Goal: Task Accomplishment & Management: Manage account settings

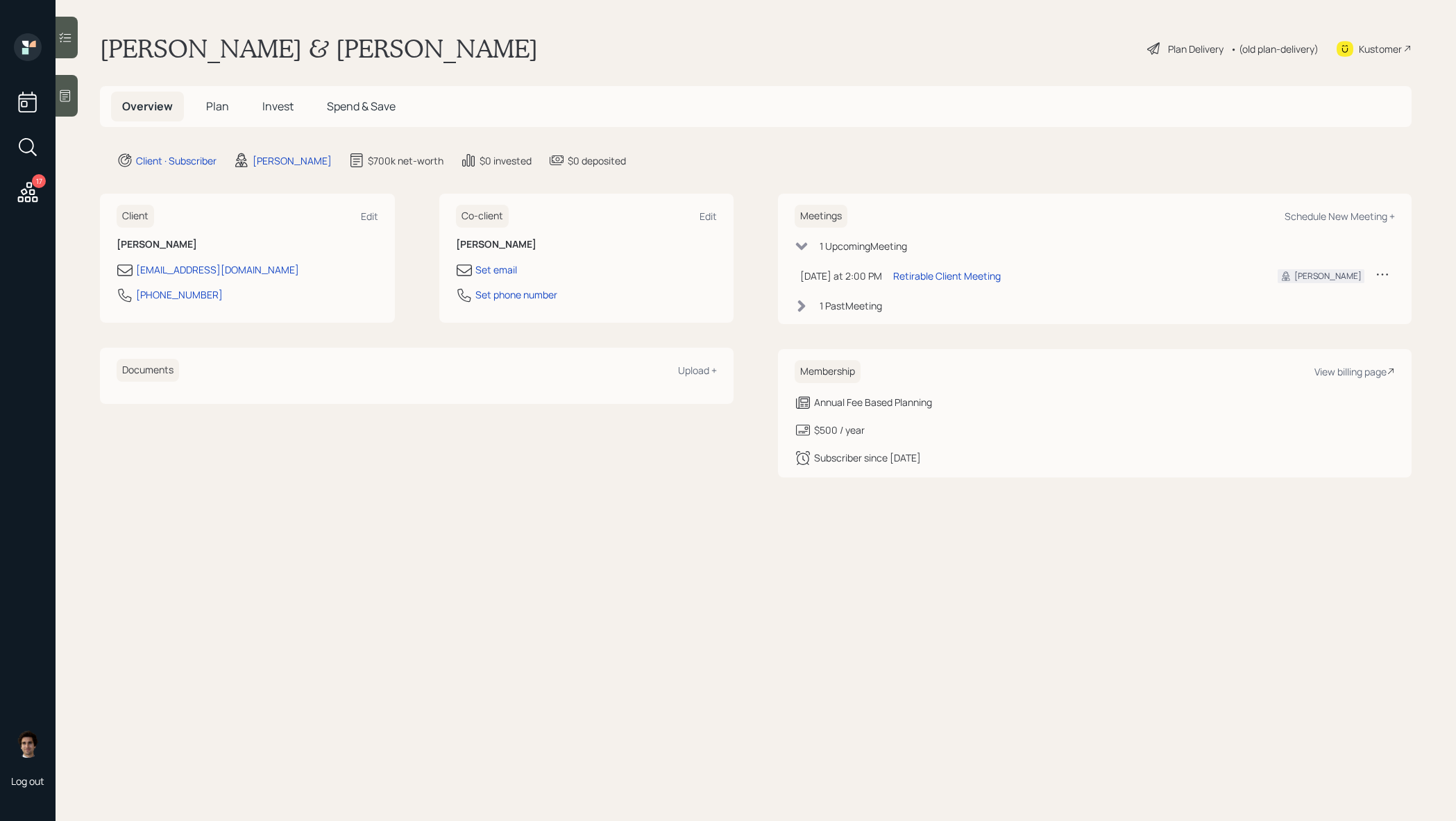
click at [191, 106] on div "Overview Plan Invest Spend & Save" at bounding box center [258, 106] width 296 height 30
click at [210, 108] on span "Plan" at bounding box center [218, 106] width 23 height 16
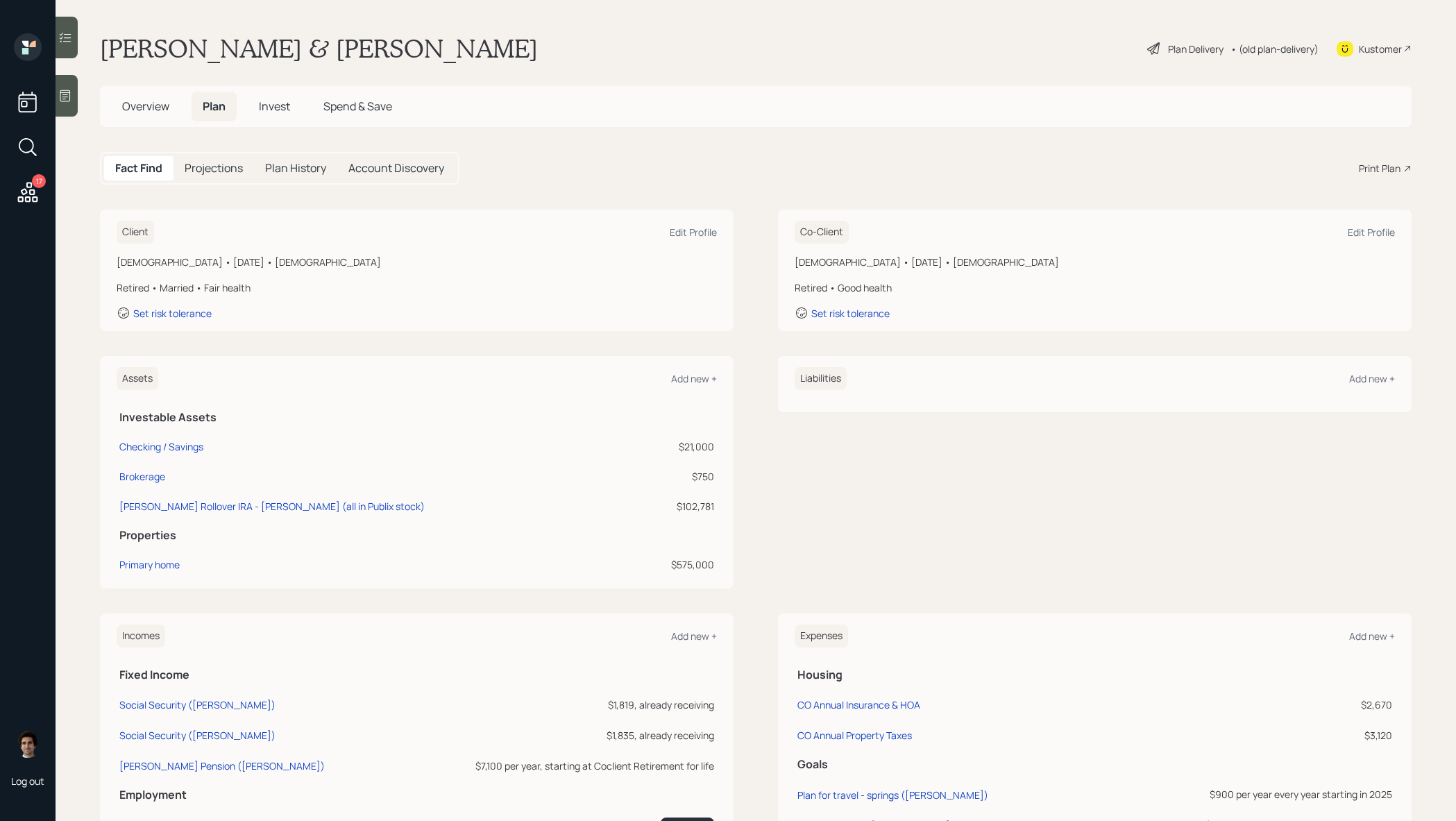
click at [167, 115] on h5 "Overview" at bounding box center [145, 106] width 69 height 30
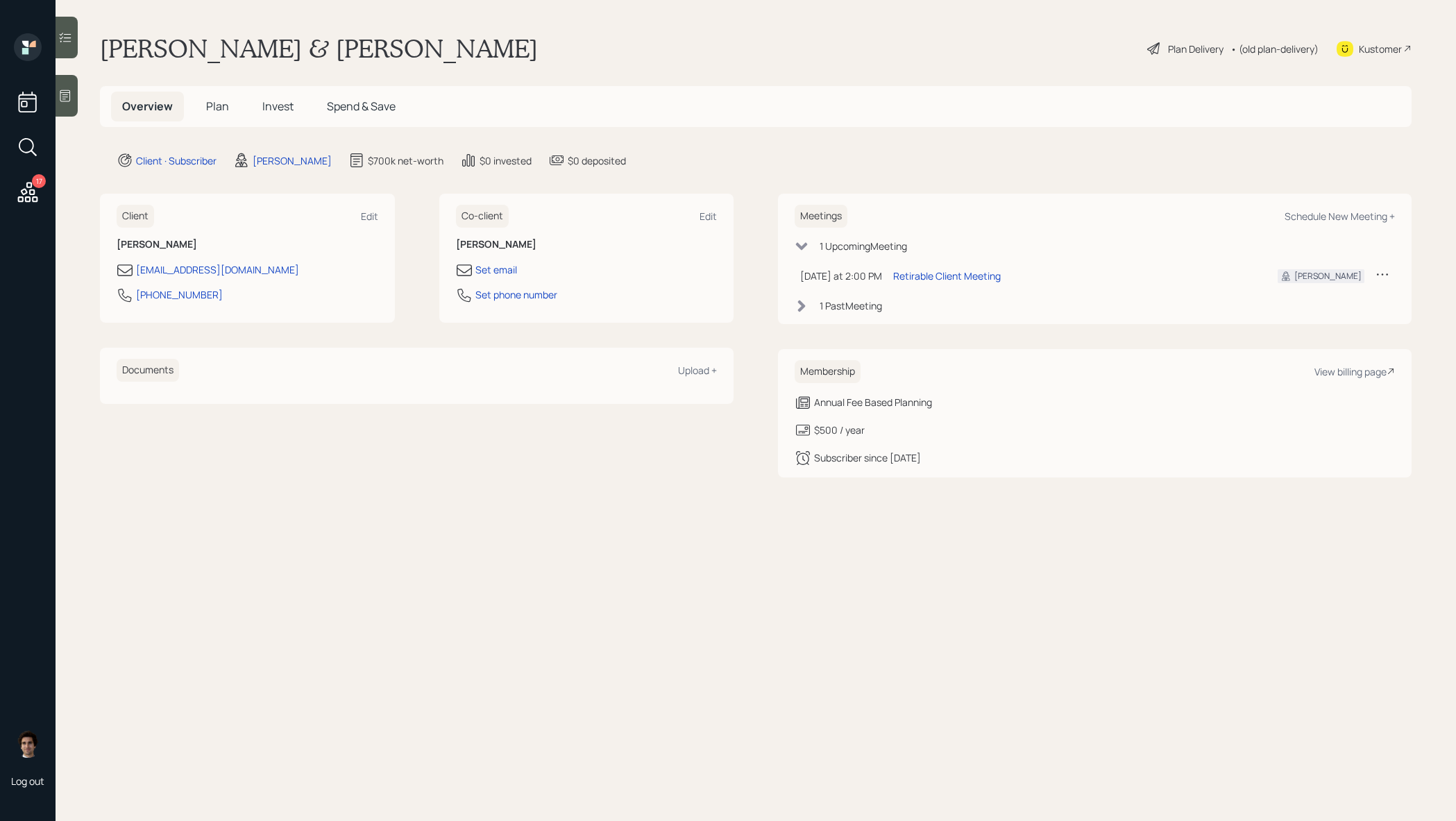
click at [1168, 43] on div "Plan Delivery" at bounding box center [1196, 49] width 55 height 15
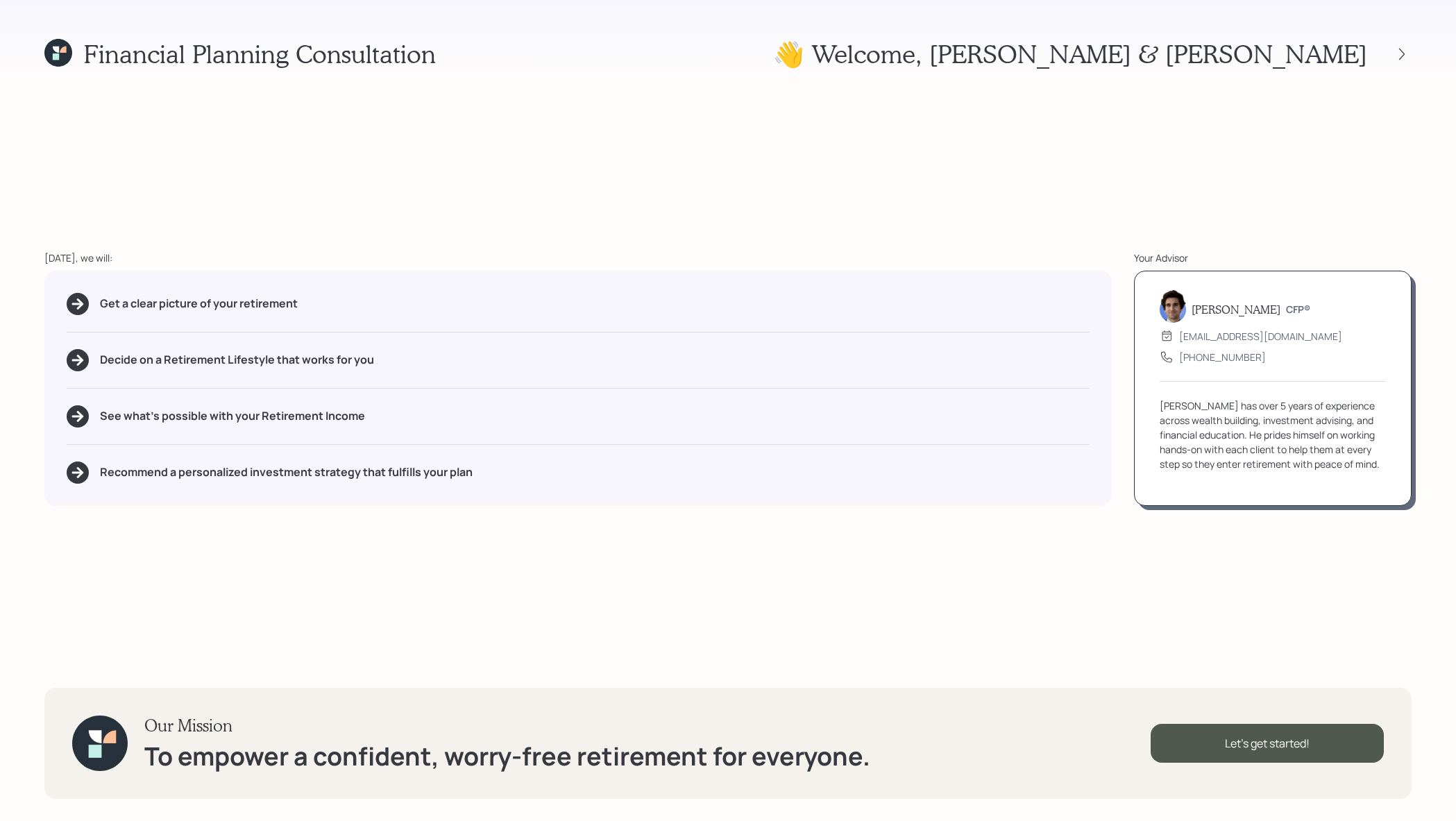
click at [1401, 65] on div "👋 Welcome , [PERSON_NAME] & [PERSON_NAME]" at bounding box center [1092, 54] width 638 height 30
click at [1401, 52] on icon at bounding box center [1402, 54] width 14 height 14
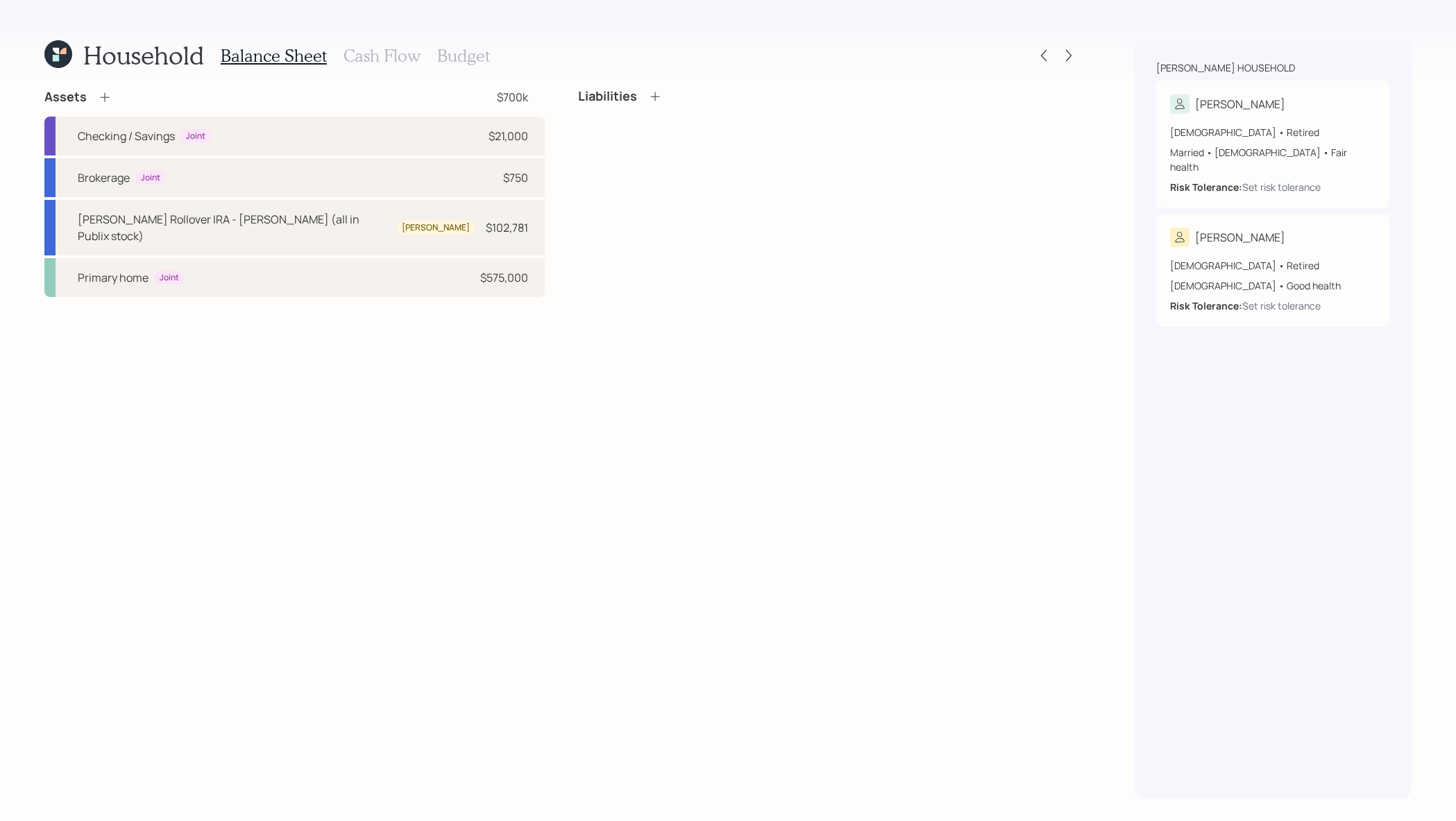
click at [652, 95] on icon at bounding box center [655, 96] width 14 height 14
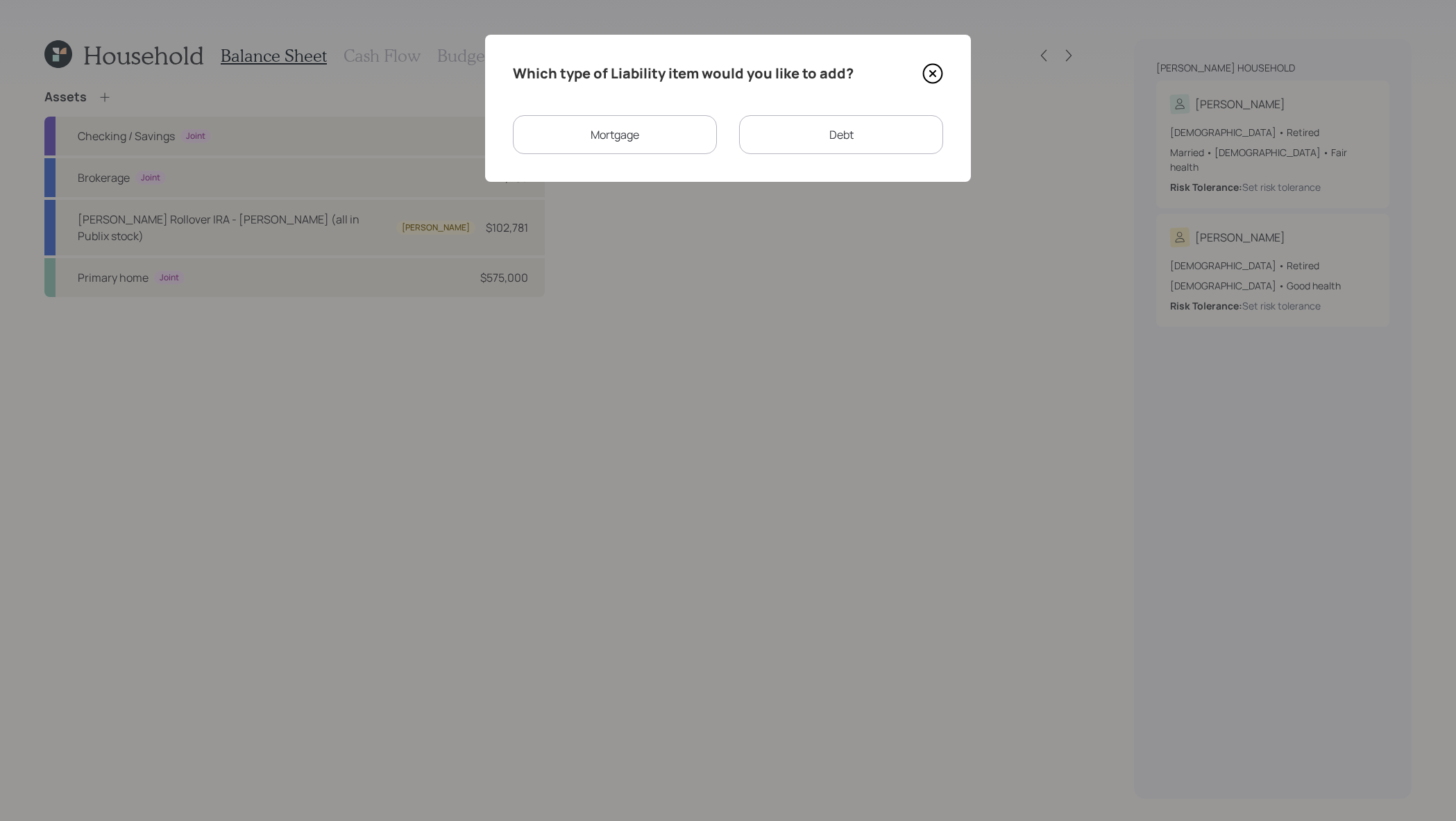
click at [814, 128] on div "Debt" at bounding box center [841, 135] width 204 height 39
select select "credit_card"
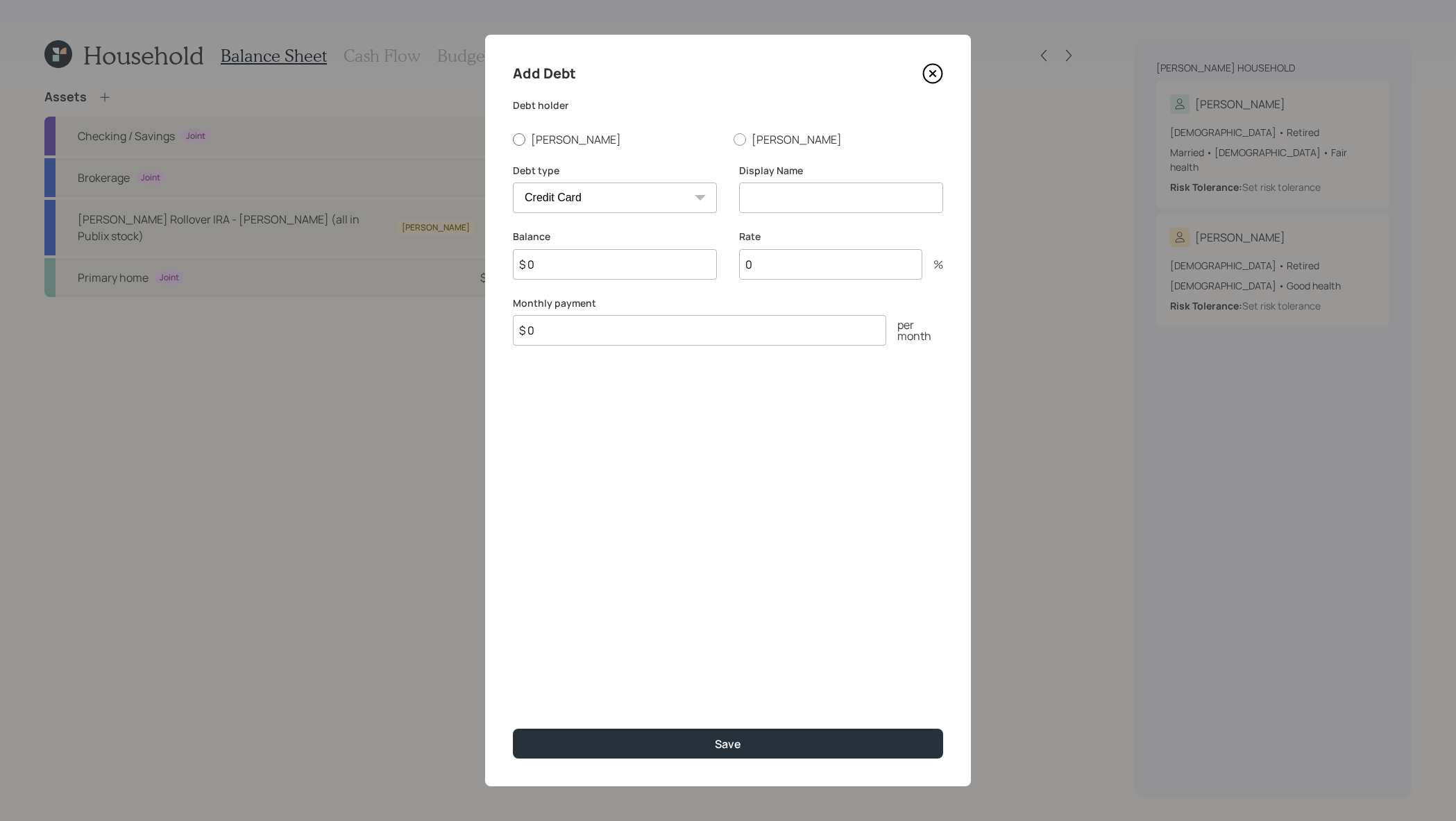
click at [539, 137] on label "[PERSON_NAME]" at bounding box center [617, 139] width 209 height 16
click at [513, 139] on input "[PERSON_NAME]" at bounding box center [512, 139] width 1 height 1
radio input "true"
click at [561, 220] on div "Debt type Car Credit Card Medical Student Other" at bounding box center [614, 197] width 204 height 66
click at [561, 179] on div "Debt type Car Credit Card Medical Student Other" at bounding box center [614, 189] width 204 height 50
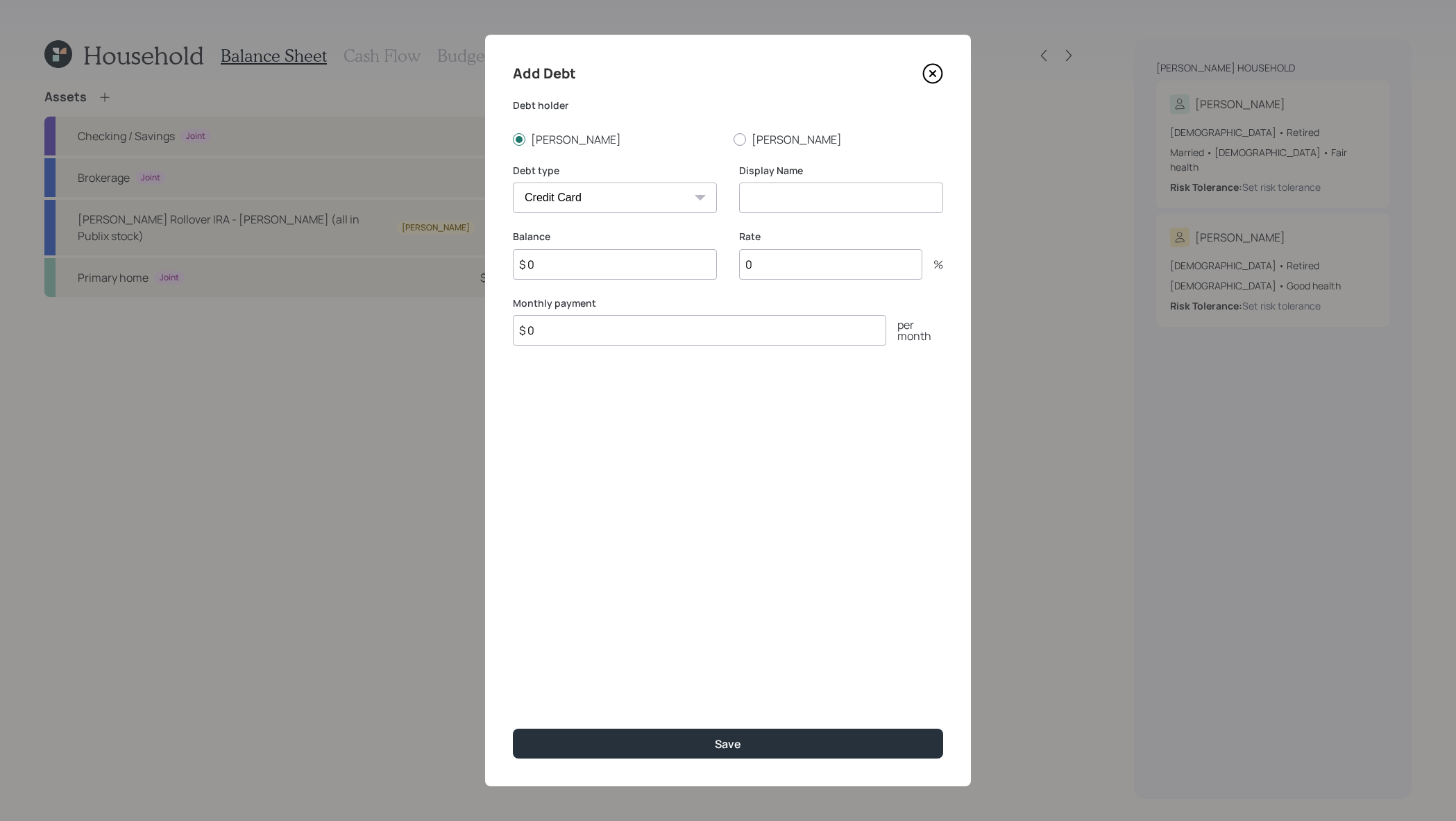
click at [562, 186] on select "Car Credit Card Medical Student Other" at bounding box center [614, 197] width 204 height 30
select select "car"
click at [820, 188] on input at bounding box center [841, 197] width 204 height 30
type input "Auto loan"
click at [812, 274] on input "0" at bounding box center [831, 264] width 183 height 30
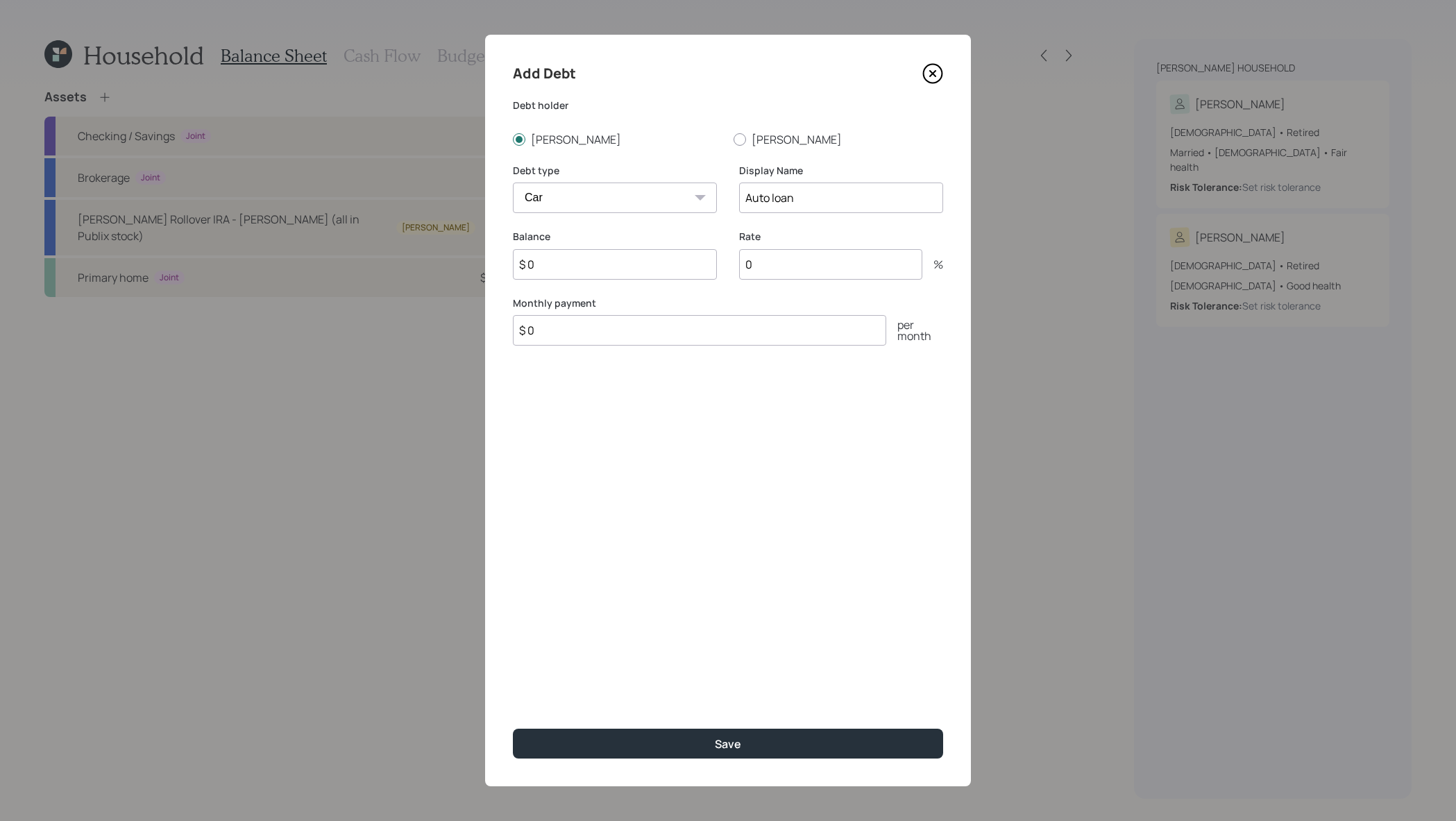
drag, startPoint x: 831, startPoint y: 262, endPoint x: 673, endPoint y: 242, distance: 159.3
click at [673, 242] on div "Balance $ 0 Rate 0 %" at bounding box center [728, 263] width 431 height 66
type input "7.19"
click at [565, 268] on input "$ 0" at bounding box center [614, 264] width 204 height 30
type input "$ 25,000"
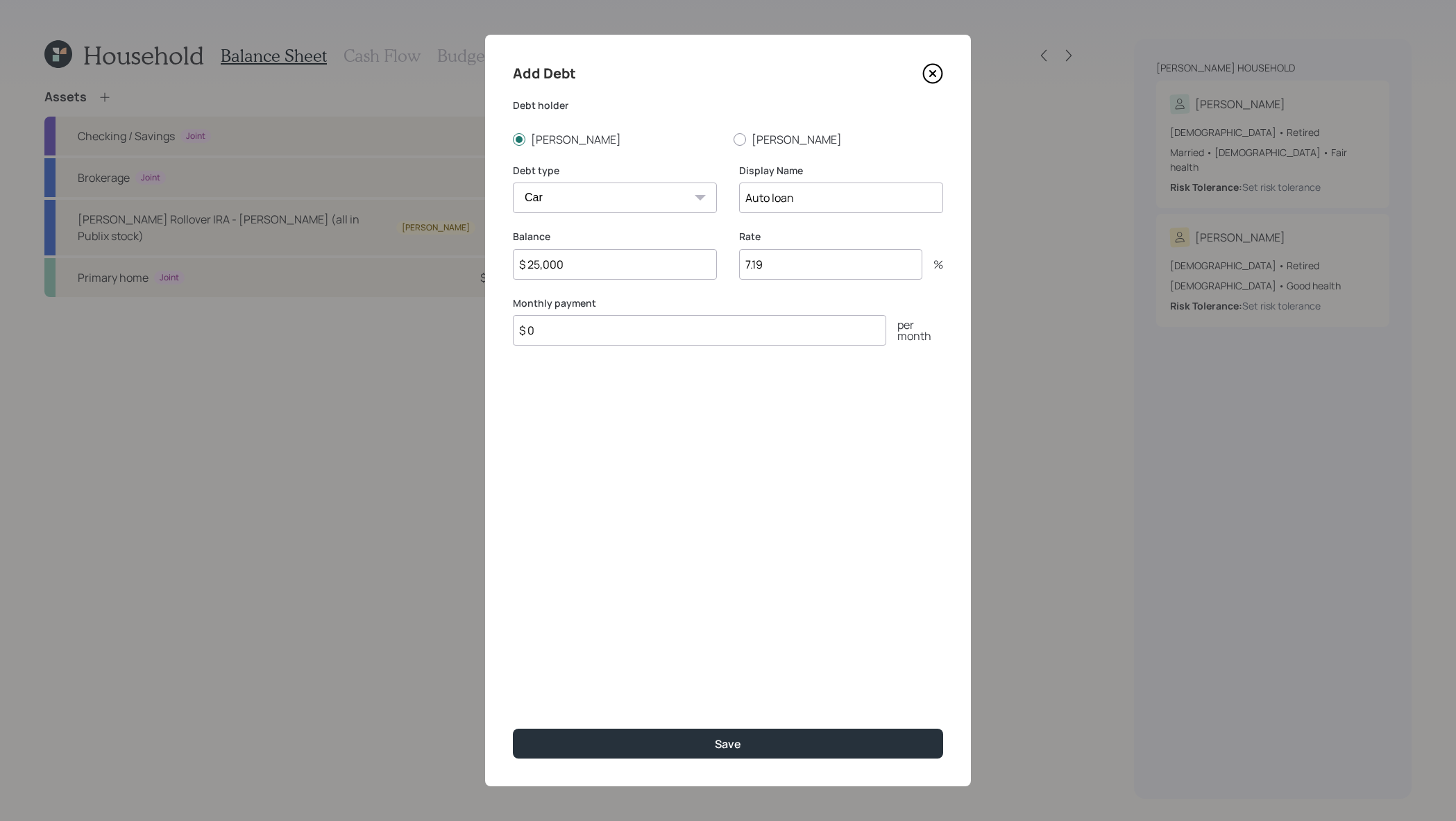
click at [605, 336] on input "$ 0" at bounding box center [699, 330] width 373 height 30
click at [605, 344] on input "$ 0" at bounding box center [699, 330] width 373 height 30
click at [608, 330] on input "$ 0" at bounding box center [699, 330] width 373 height 30
type input "$ 443"
click at [655, 756] on button "Save" at bounding box center [728, 744] width 431 height 30
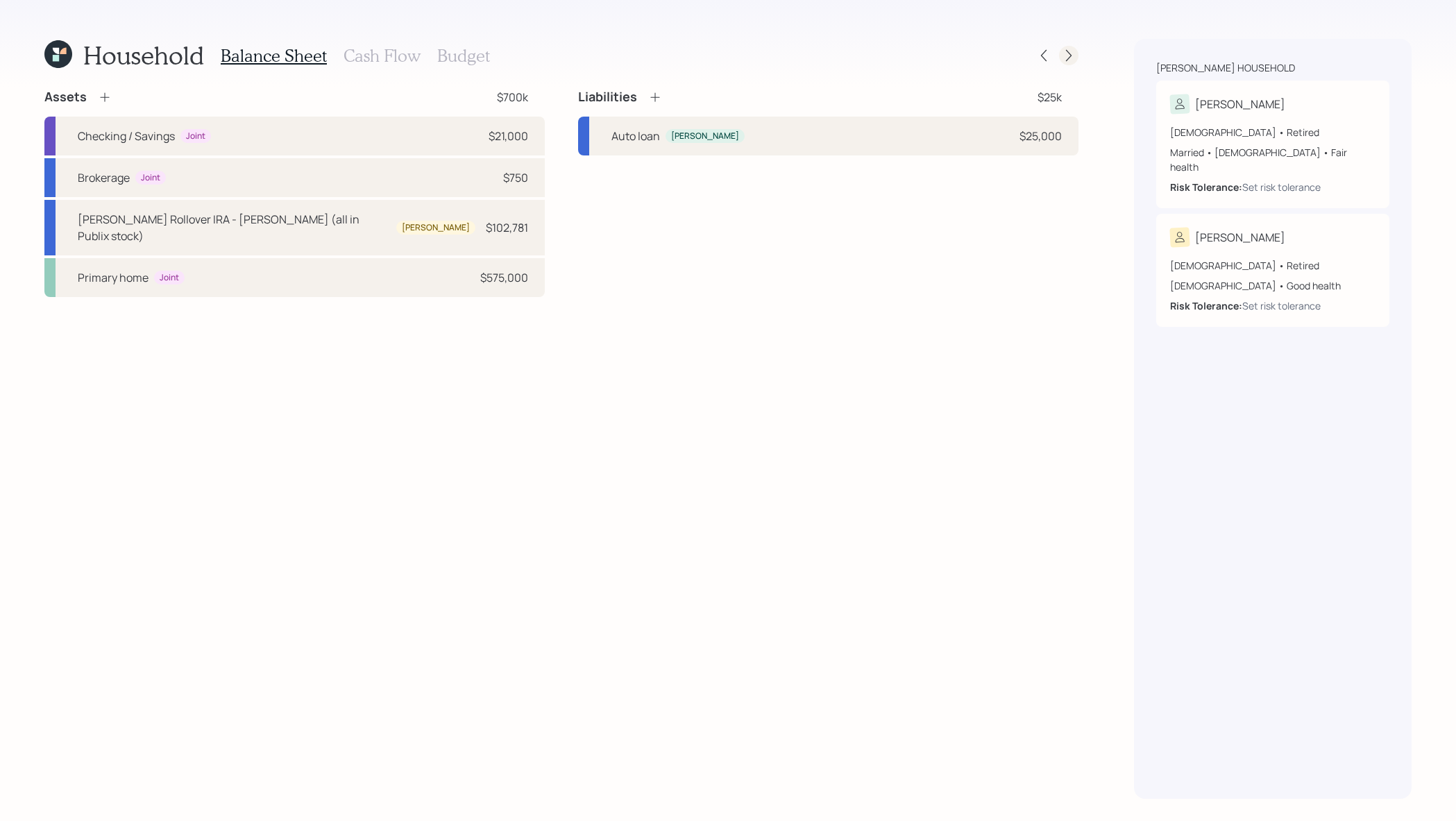
click at [1067, 65] on div at bounding box center [1069, 55] width 19 height 19
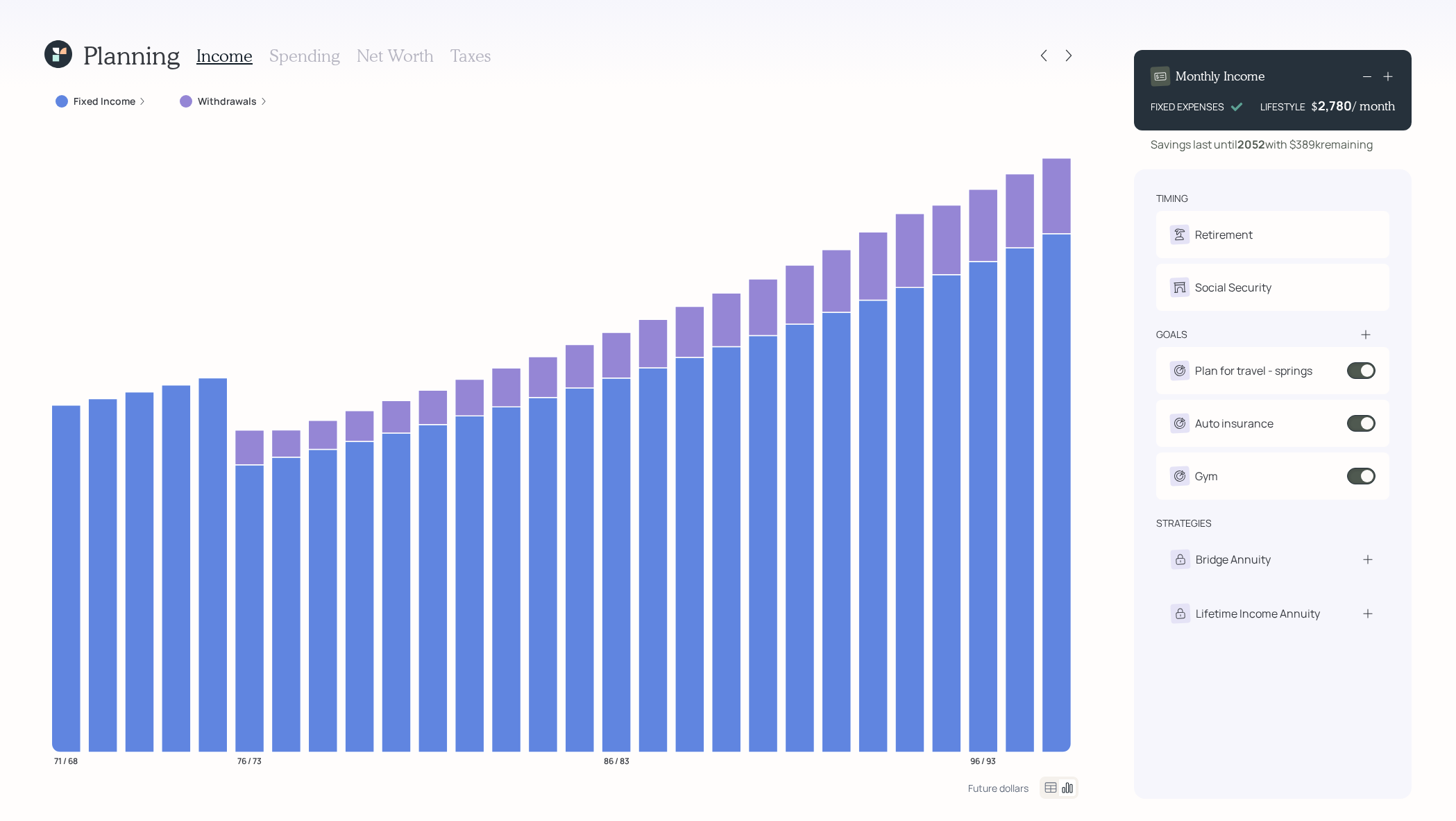
click at [280, 59] on h3 "Spending" at bounding box center [304, 56] width 71 height 20
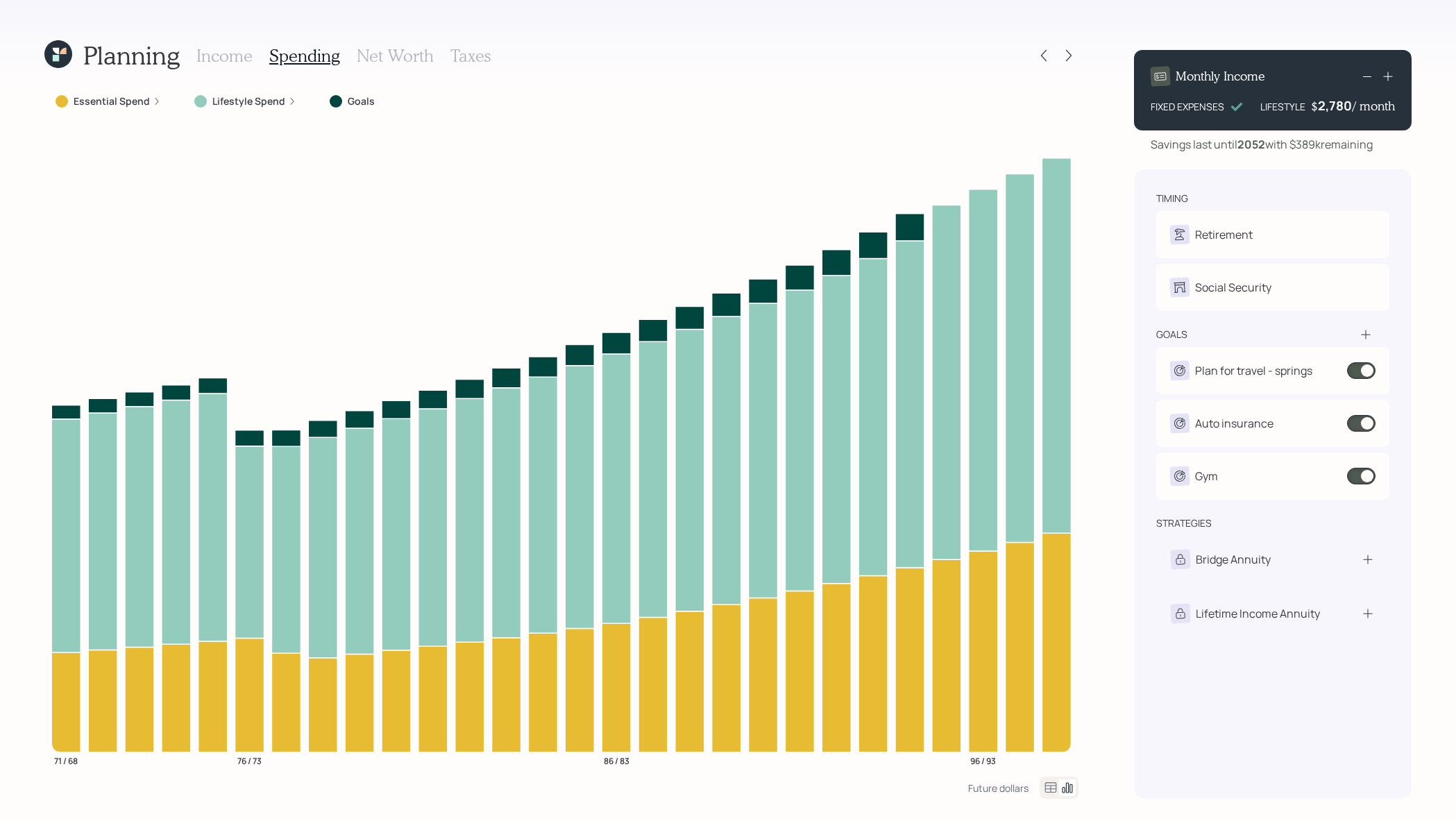
click at [1050, 788] on icon at bounding box center [1050, 788] width 17 height 17
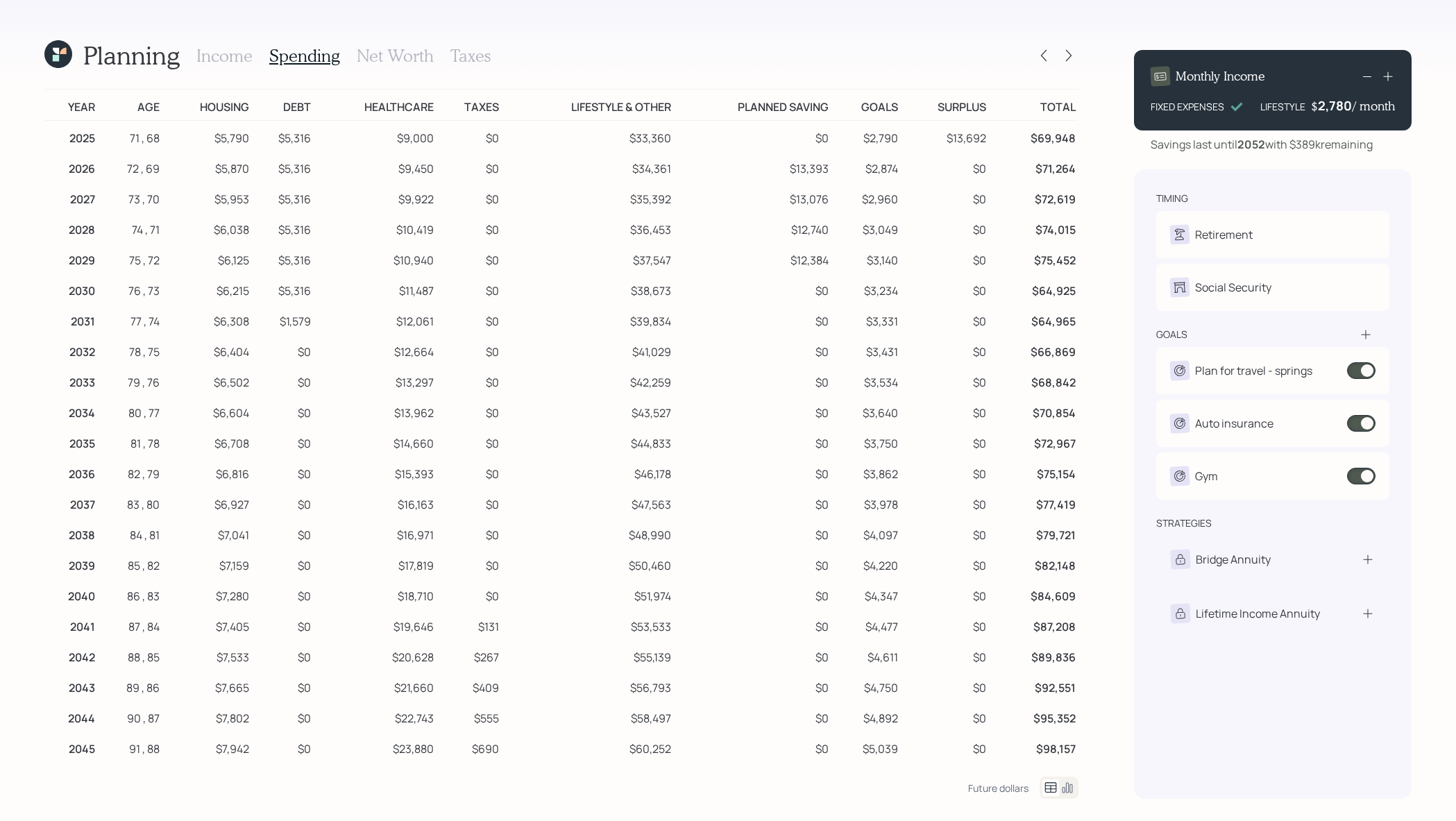
click at [1053, 61] on div at bounding box center [1056, 55] width 44 height 19
click at [1049, 59] on icon at bounding box center [1043, 55] width 14 height 14
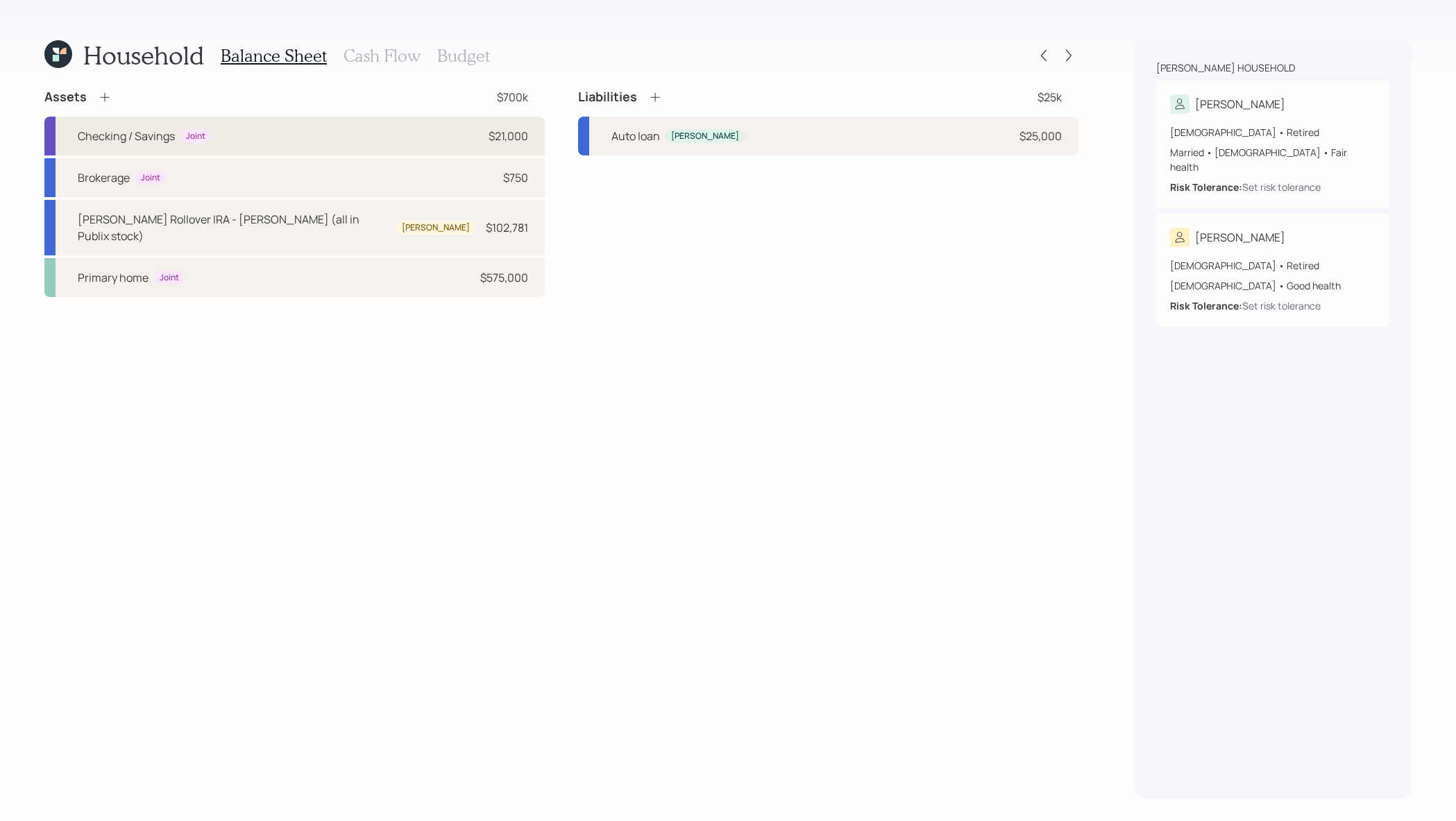
click at [436, 133] on div "Checking / Savings Joint $21,000" at bounding box center [294, 136] width 501 height 39
select select "cash"
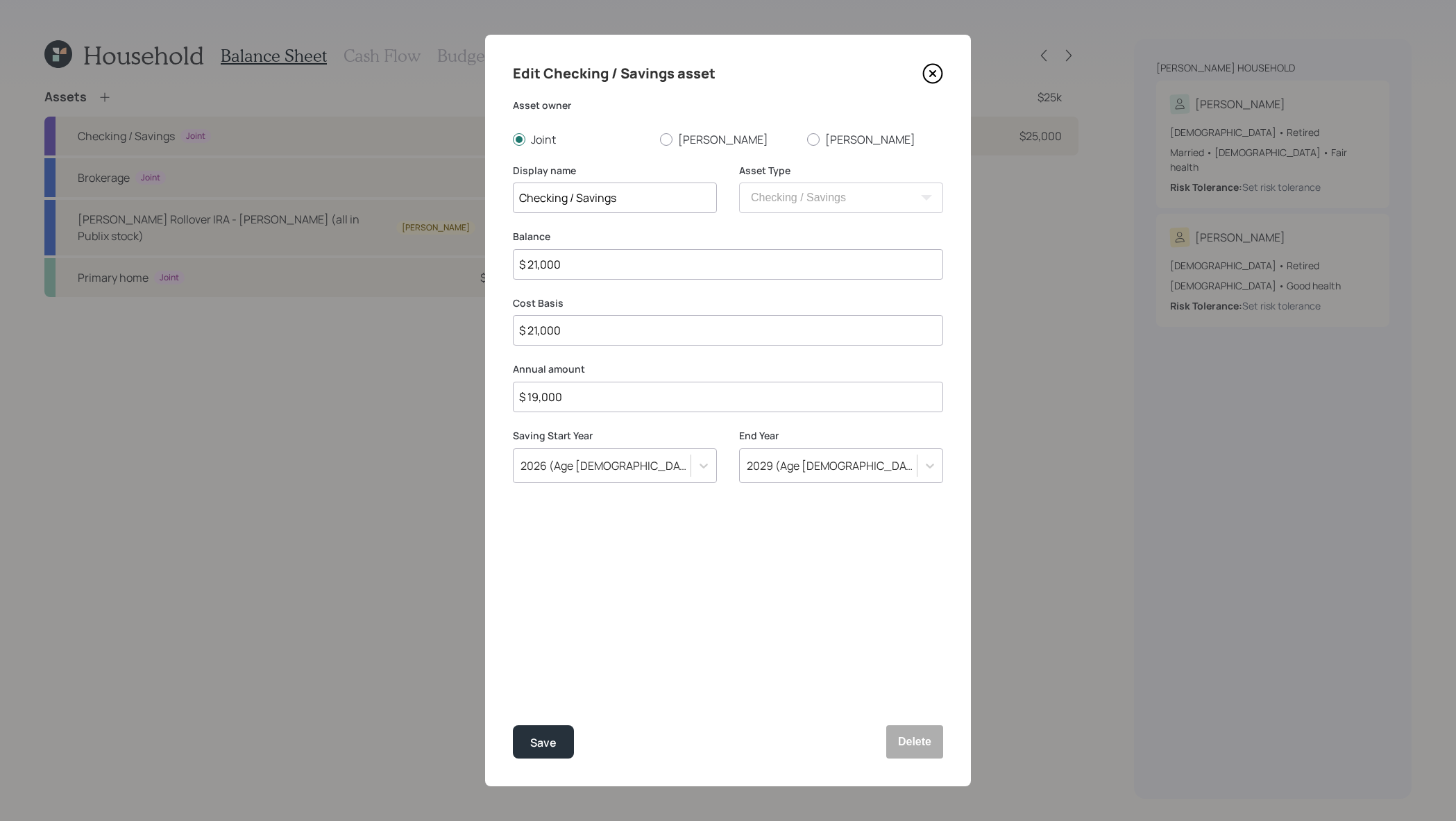
drag, startPoint x: 692, startPoint y: 261, endPoint x: 332, endPoint y: 226, distance: 361.7
click at [332, 226] on div "Edit Checking / Savings asset Asset owner Joint [PERSON_NAME] Display name Chec…" at bounding box center [728, 410] width 1456 height 821
type input "$ 1"
type input "$ 19"
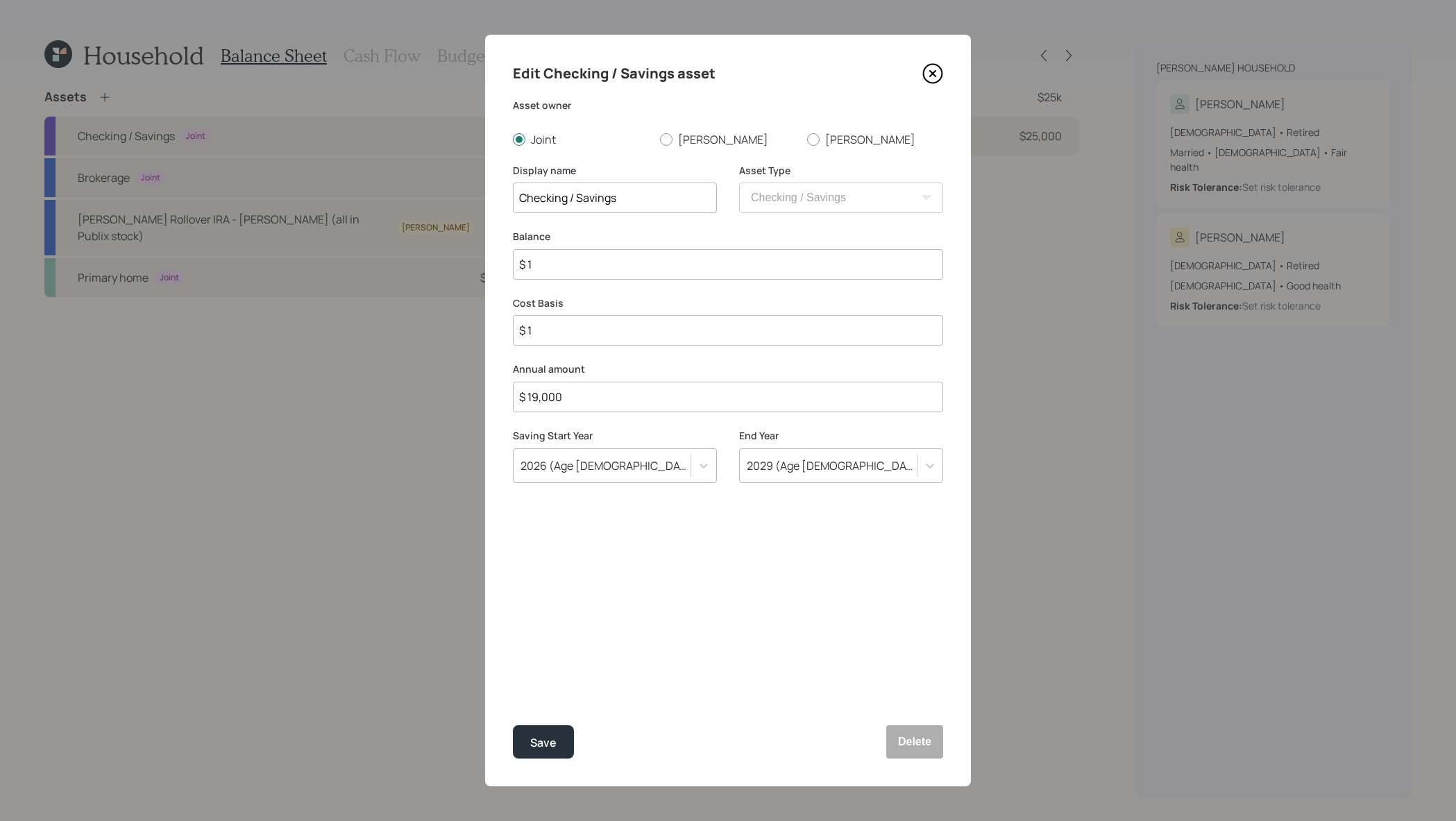
type input "$ 19"
type input "$ 190"
type input "$ 1,900"
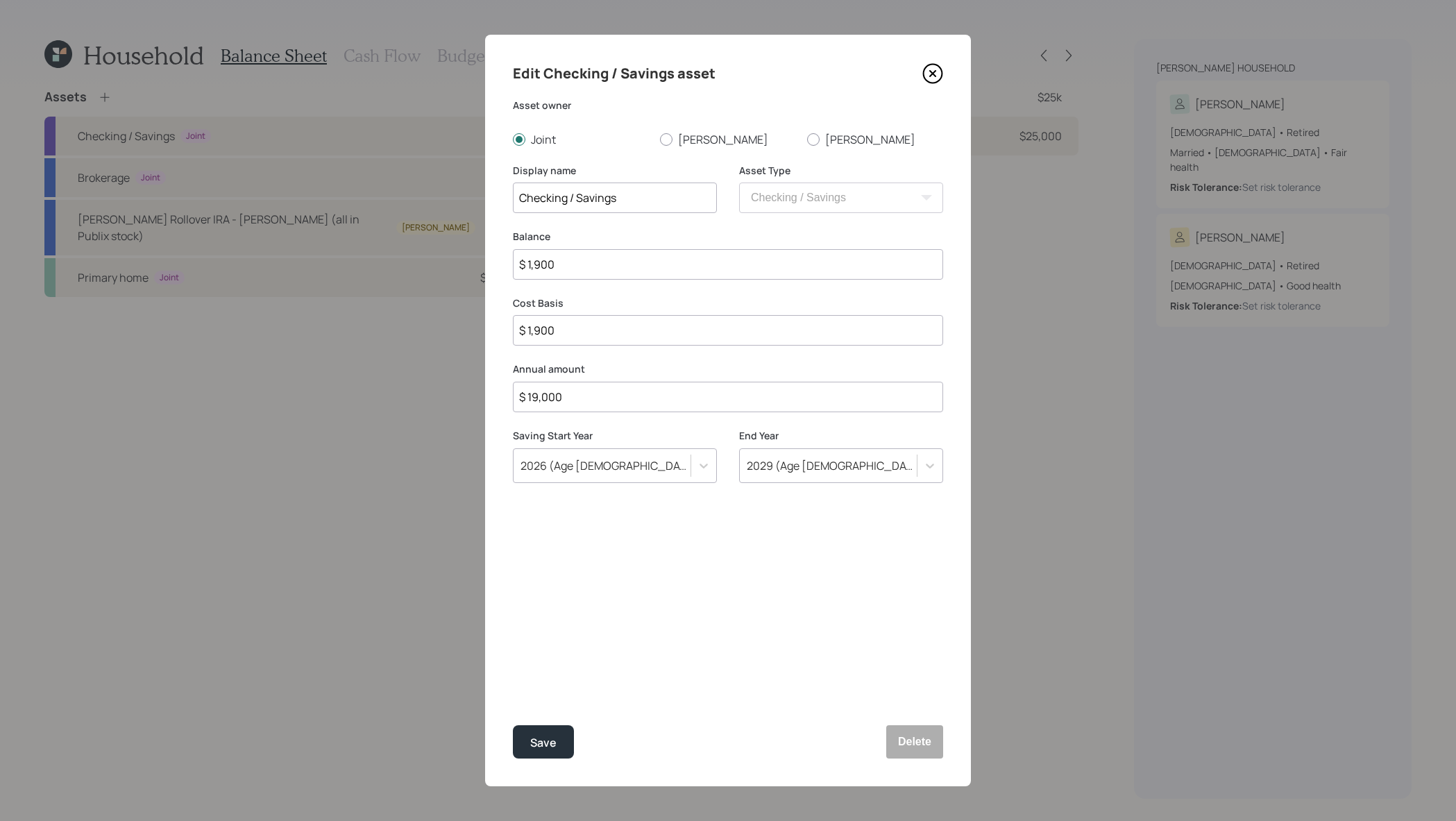
type input "$ 19,000"
click at [513, 726] on button "Save" at bounding box center [543, 743] width 61 height 33
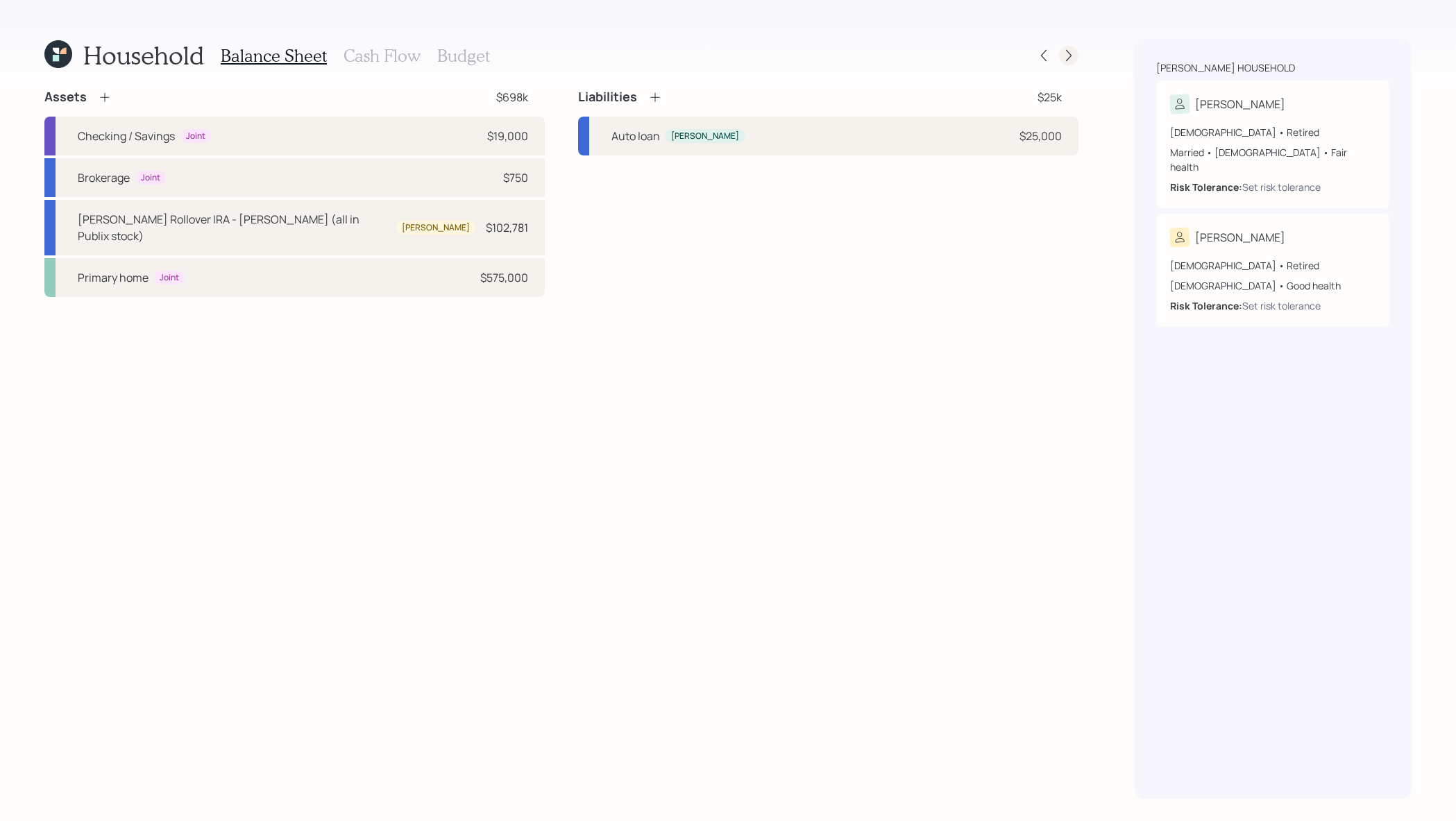
click at [1076, 58] on div at bounding box center [1069, 55] width 19 height 19
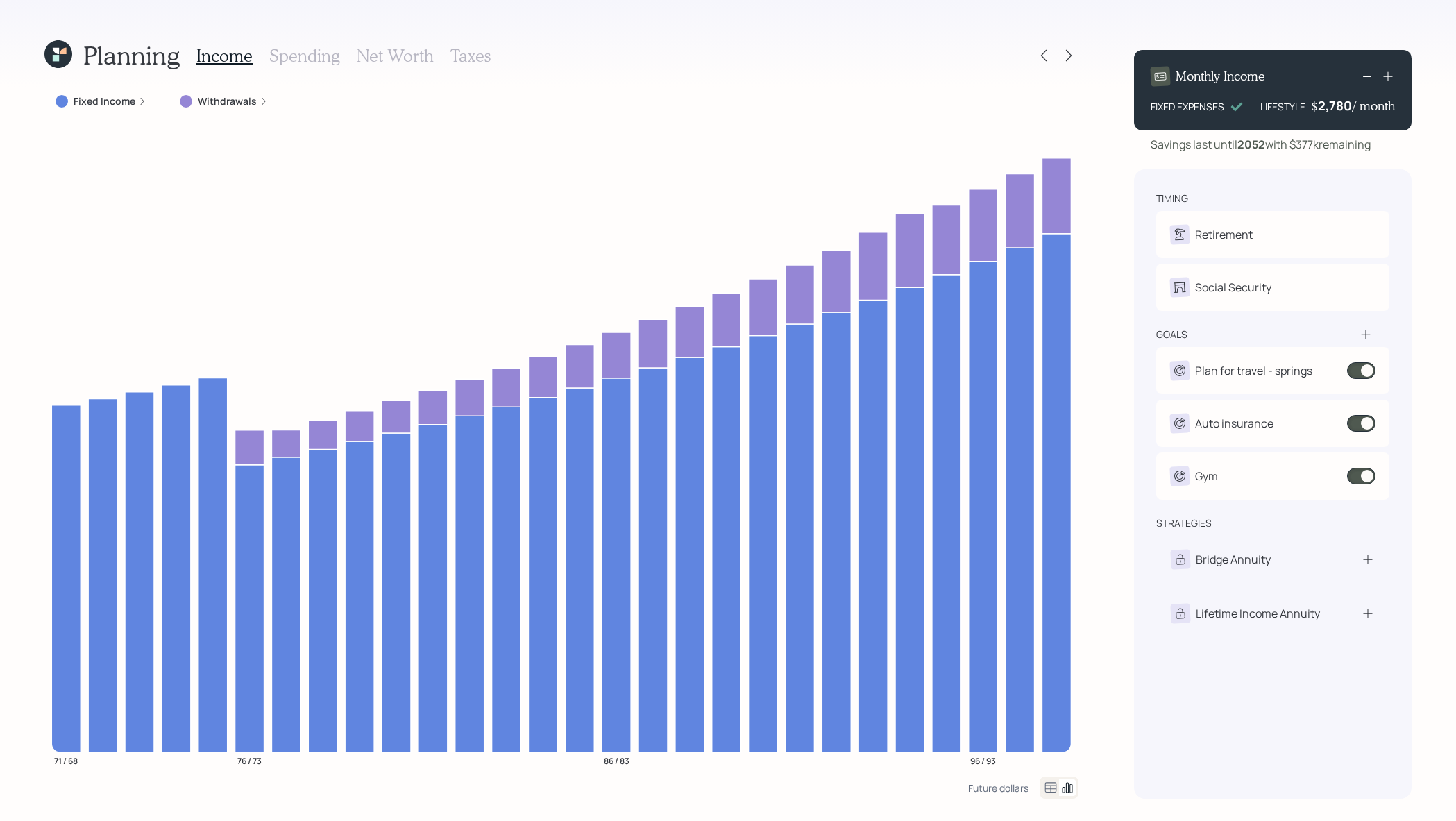
click at [315, 63] on h3 "Spending" at bounding box center [304, 56] width 71 height 20
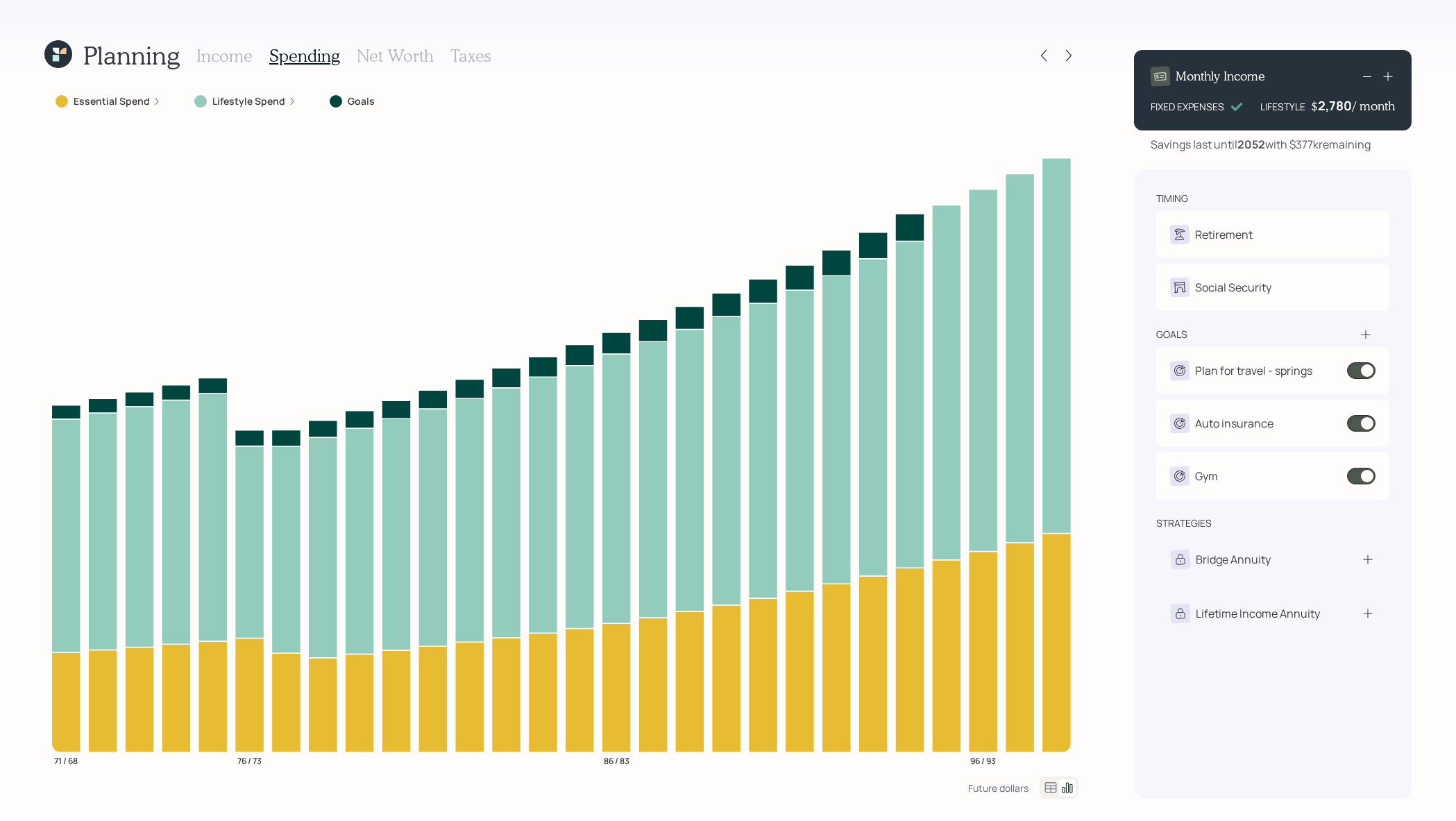
drag, startPoint x: 240, startPoint y: 59, endPoint x: 568, endPoint y: 73, distance: 328.3
click at [243, 59] on h3 "Income" at bounding box center [224, 56] width 56 height 20
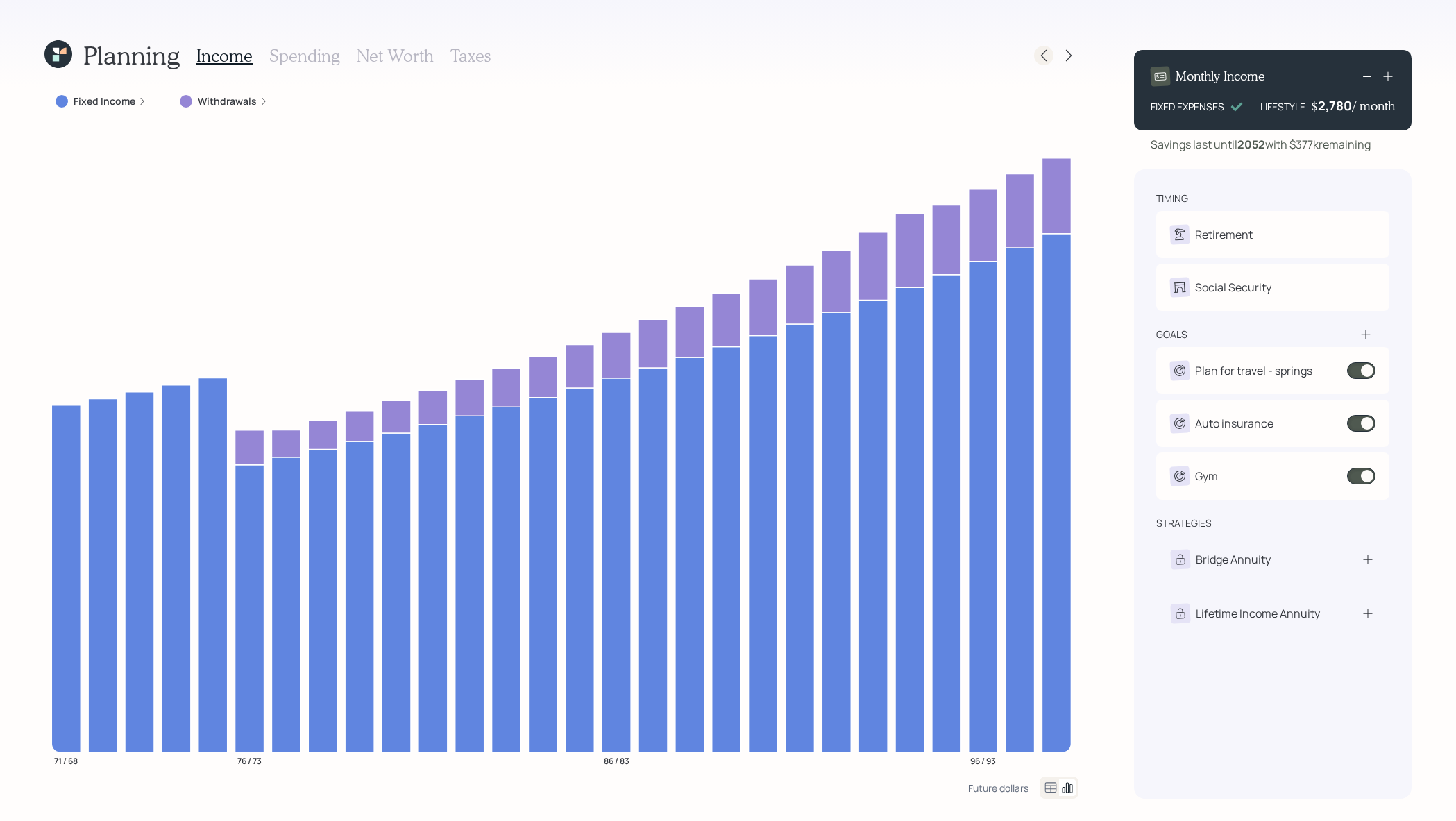
click at [1040, 58] on icon at bounding box center [1043, 55] width 14 height 14
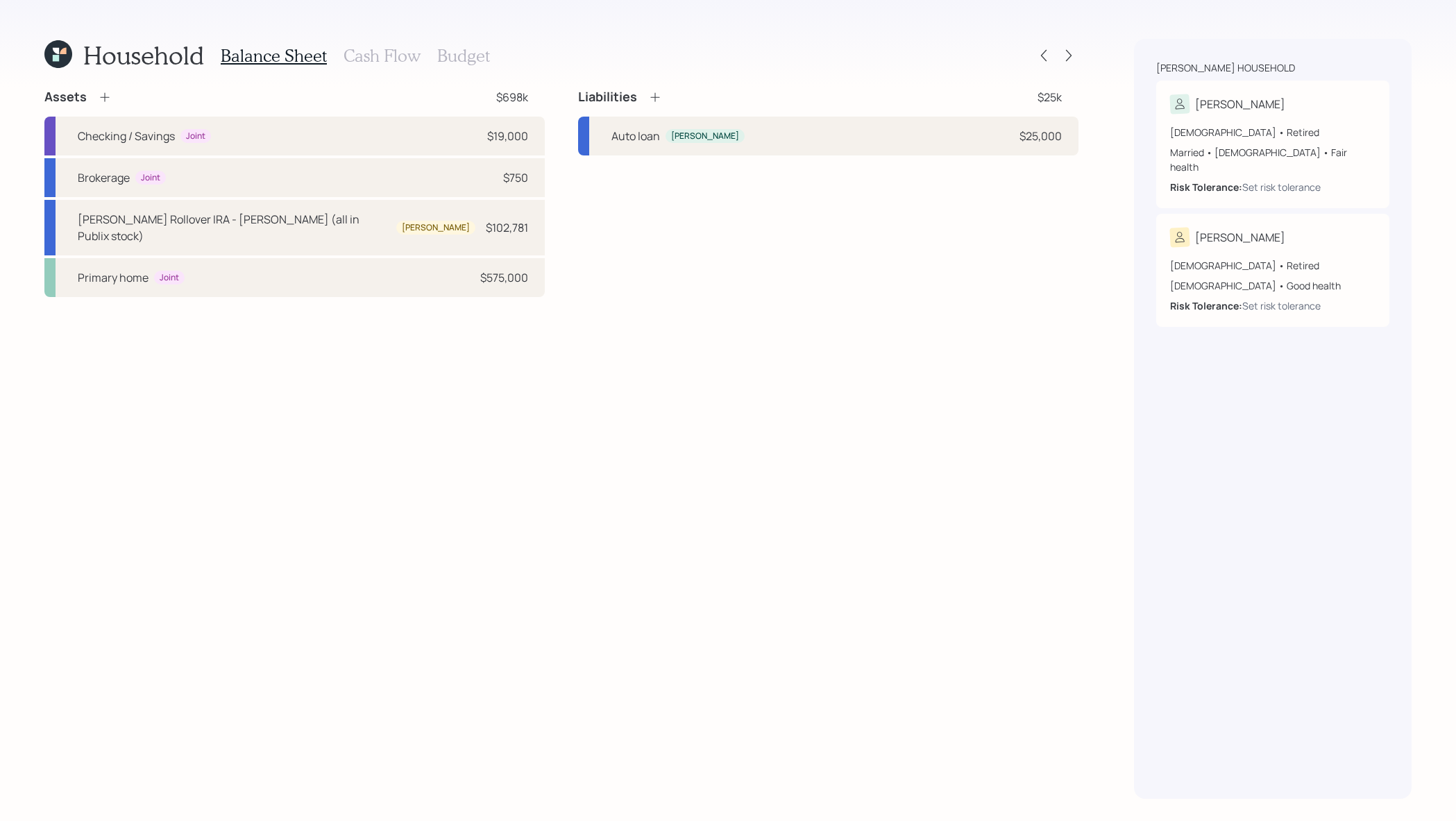
click at [453, 61] on h3 "Budget" at bounding box center [463, 56] width 53 height 20
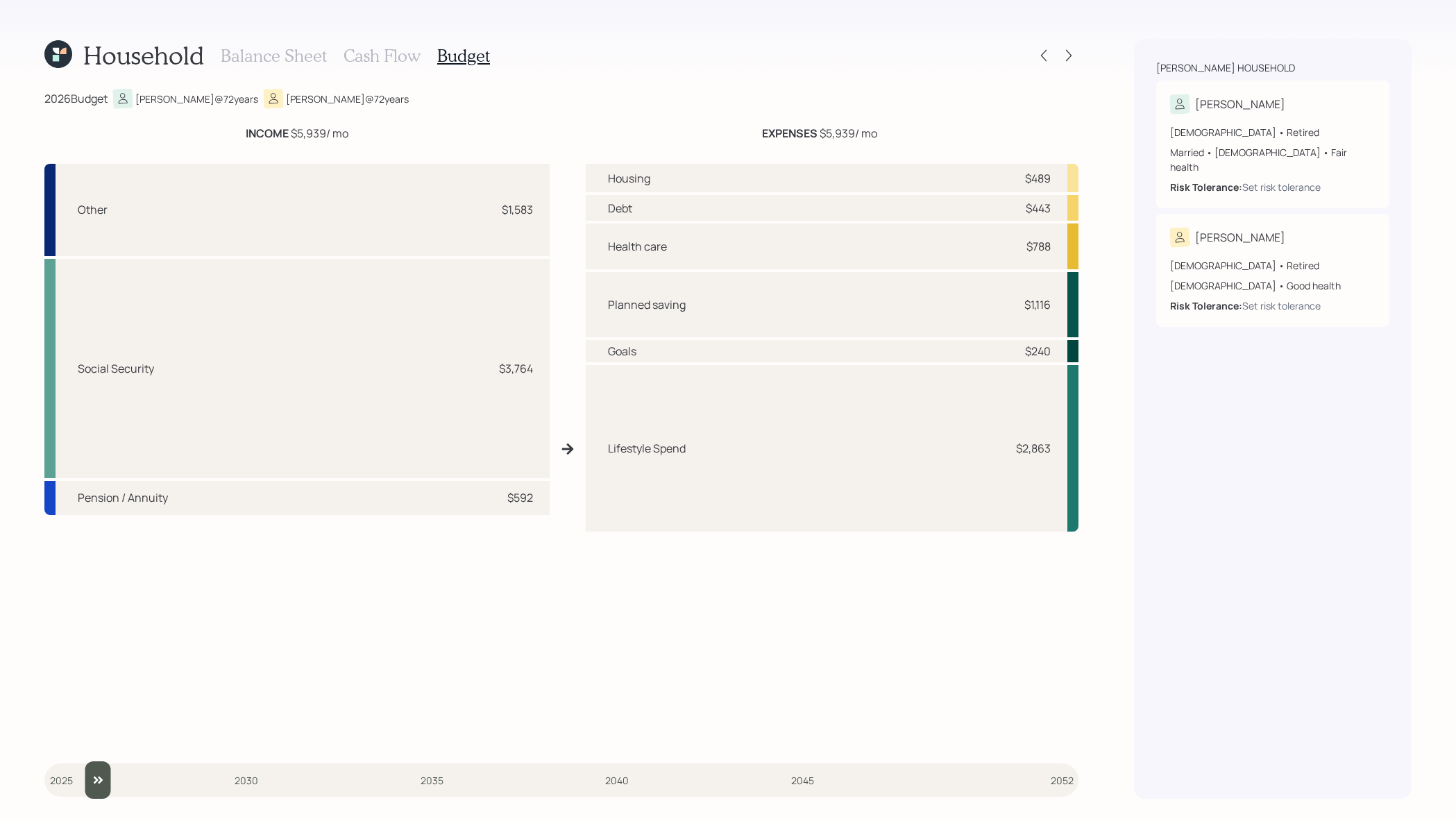
type input "2025"
drag, startPoint x: 63, startPoint y: 777, endPoint x: 30, endPoint y: 779, distance: 33.1
click at [30, 779] on div "Household Balance Sheet Cash Flow Budget 2025 Budget [PERSON_NAME] @ 71 years […" at bounding box center [728, 410] width 1456 height 821
drag, startPoint x: 667, startPoint y: 334, endPoint x: 606, endPoint y: 330, distance: 61.1
click at [606, 330] on div "Surplus $1,141" at bounding box center [832, 328] width 492 height 66
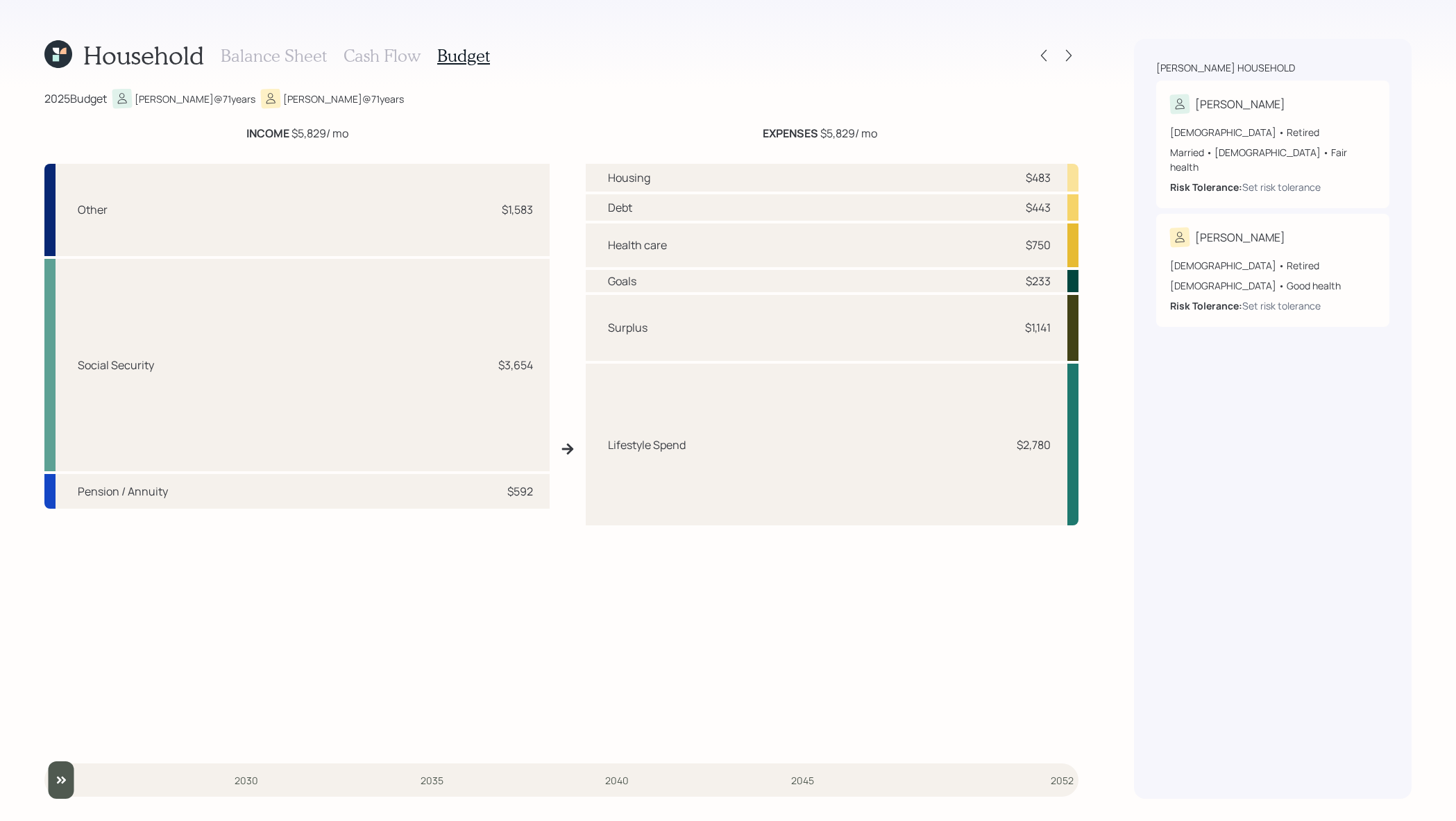
click at [1061, 66] on div "Household Balance Sheet Cash Flow Budget" at bounding box center [561, 55] width 1034 height 33
click at [1064, 65] on div "Household Balance Sheet Cash Flow Budget" at bounding box center [561, 55] width 1034 height 33
click at [1071, 30] on div "Household Balance Sheet Cash Flow Budget 2025 Budget [PERSON_NAME] @ 71 years […" at bounding box center [728, 410] width 1456 height 821
click at [1071, 53] on icon at bounding box center [1069, 55] width 14 height 14
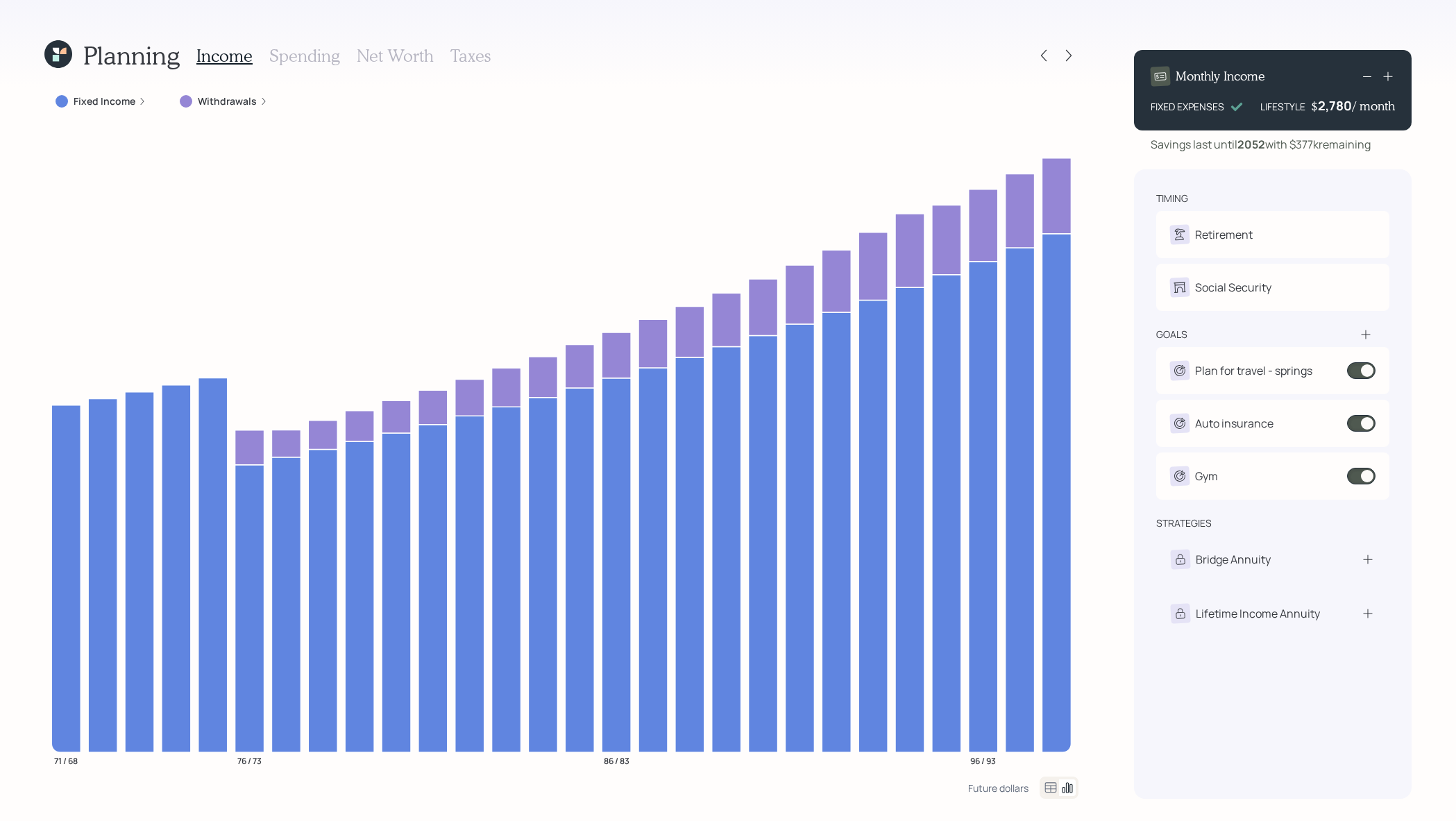
click at [113, 108] on div "Fixed Income" at bounding box center [101, 101] width 113 height 25
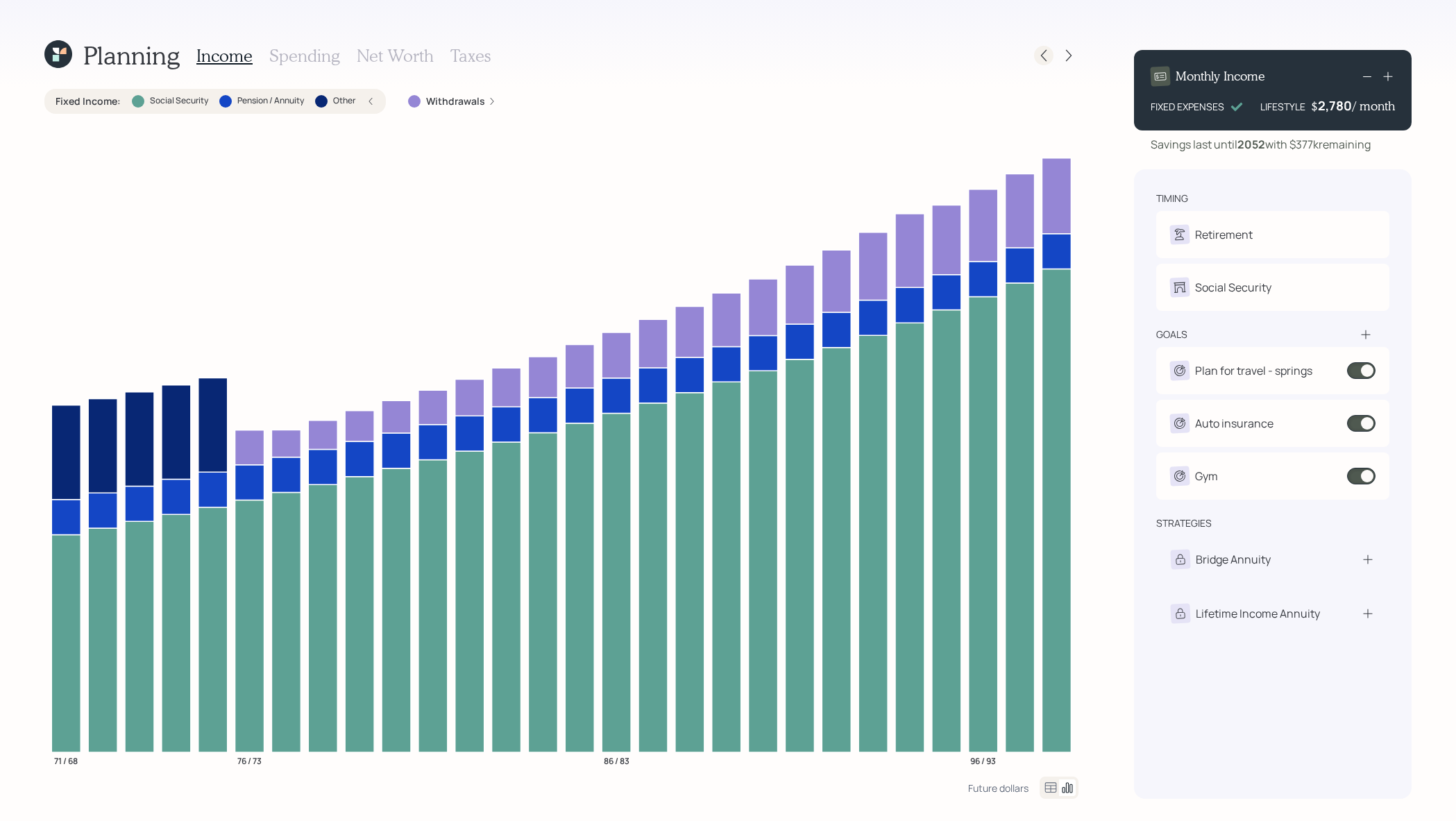
click at [1042, 60] on icon at bounding box center [1043, 55] width 14 height 14
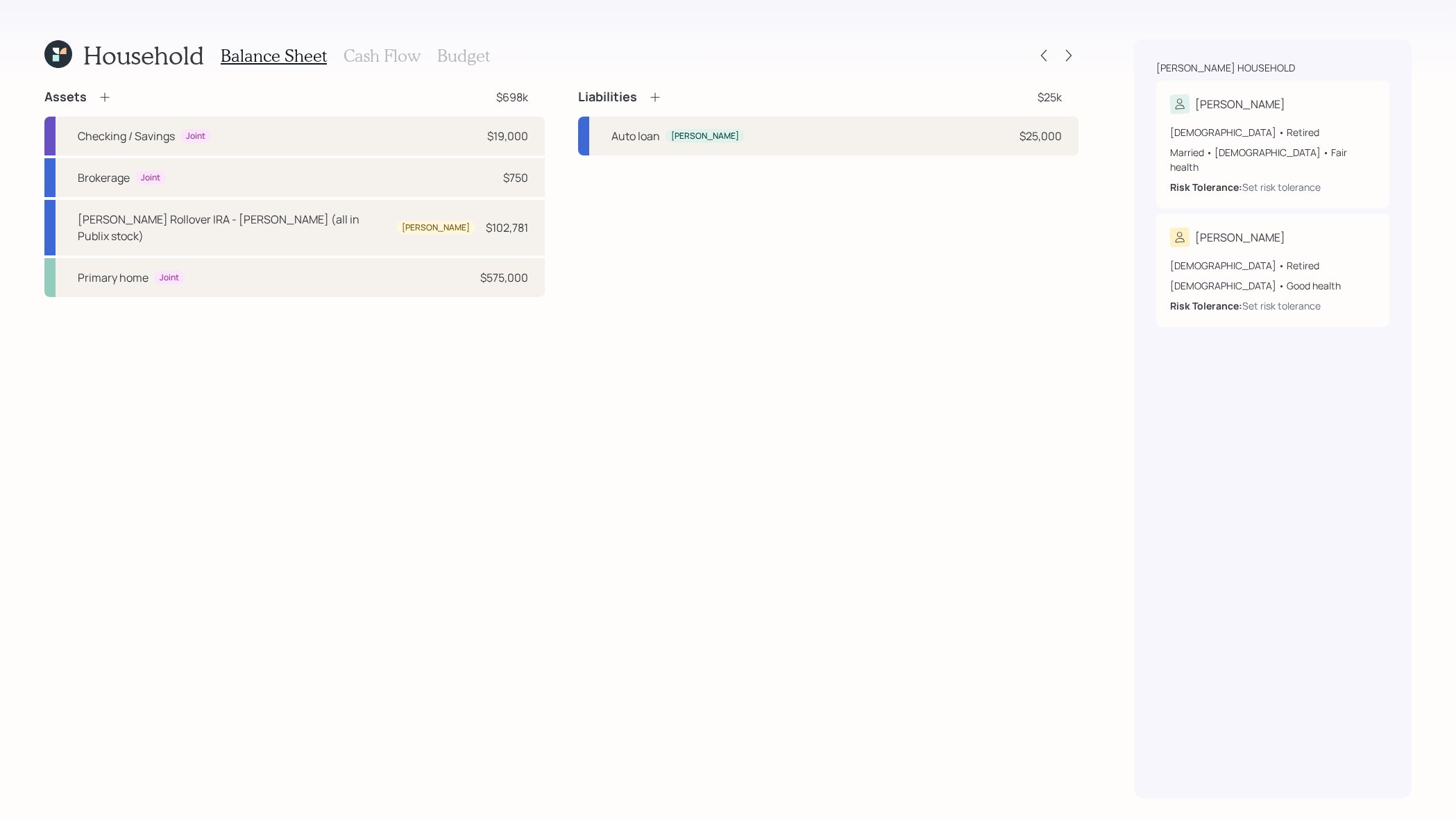
click at [379, 50] on h3 "Cash Flow" at bounding box center [383, 56] width 77 height 20
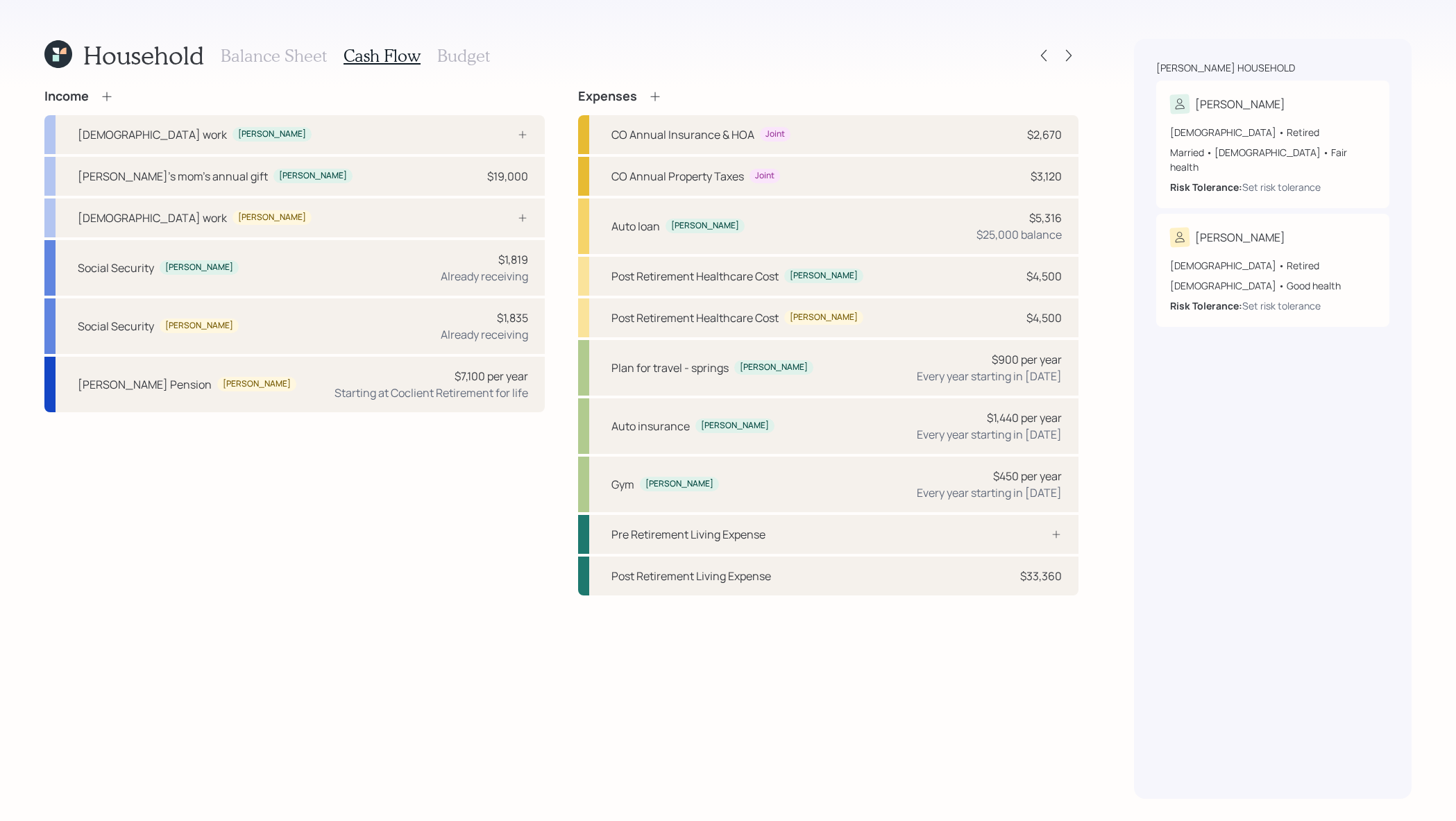
click at [488, 59] on div "Household Balance Sheet Cash Flow Budget" at bounding box center [561, 55] width 1034 height 33
click at [460, 57] on h3 "Budget" at bounding box center [463, 56] width 53 height 20
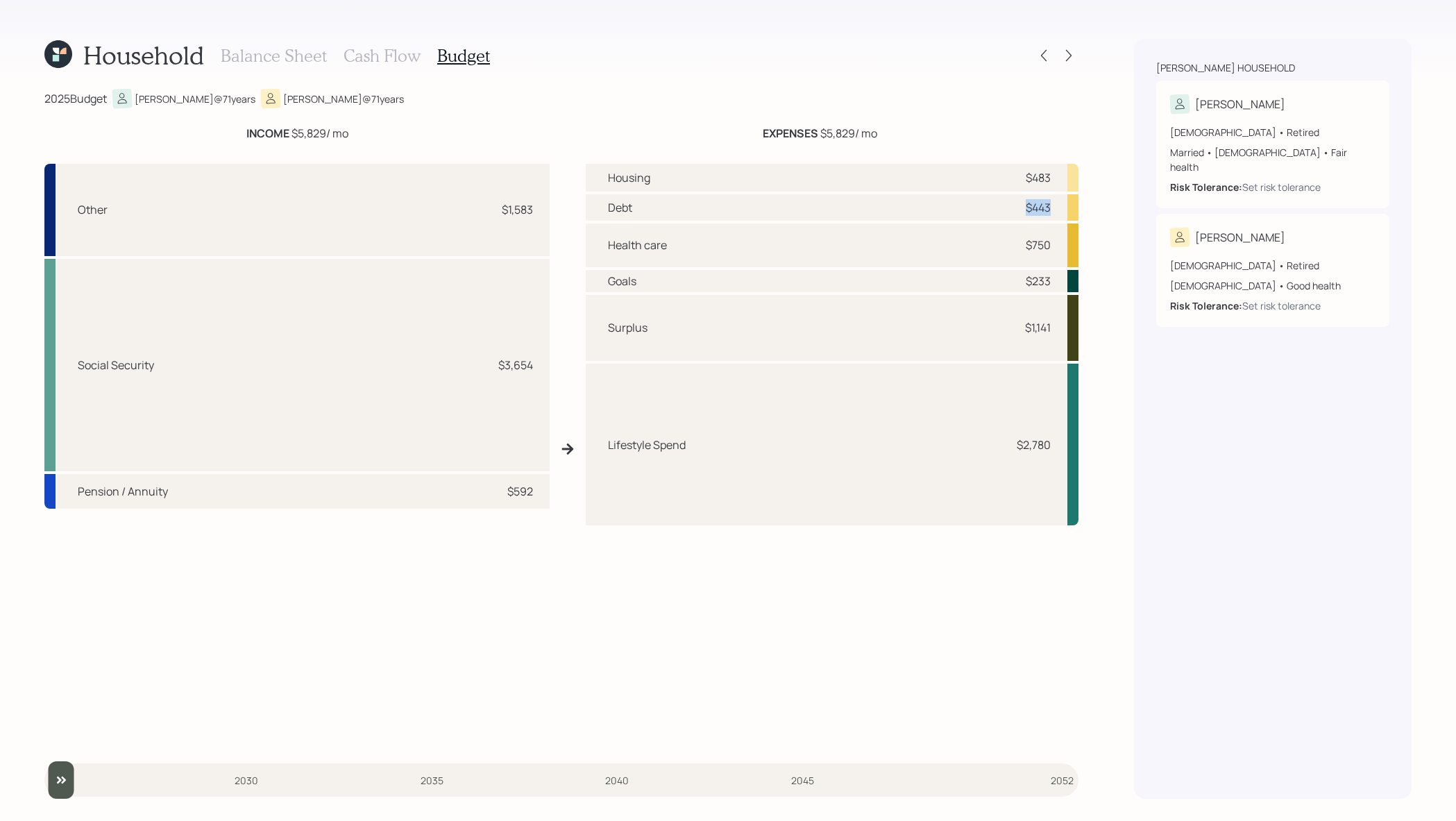
drag, startPoint x: 1058, startPoint y: 211, endPoint x: 1020, endPoint y: 215, distance: 38.2
click at [1020, 215] on div "Debt $443" at bounding box center [832, 208] width 492 height 26
drag, startPoint x: 1060, startPoint y: 344, endPoint x: 858, endPoint y: 324, distance: 203.0
click at [858, 324] on div "Surplus $1,141" at bounding box center [832, 328] width 492 height 66
click at [388, 55] on h3 "Cash Flow" at bounding box center [383, 56] width 77 height 20
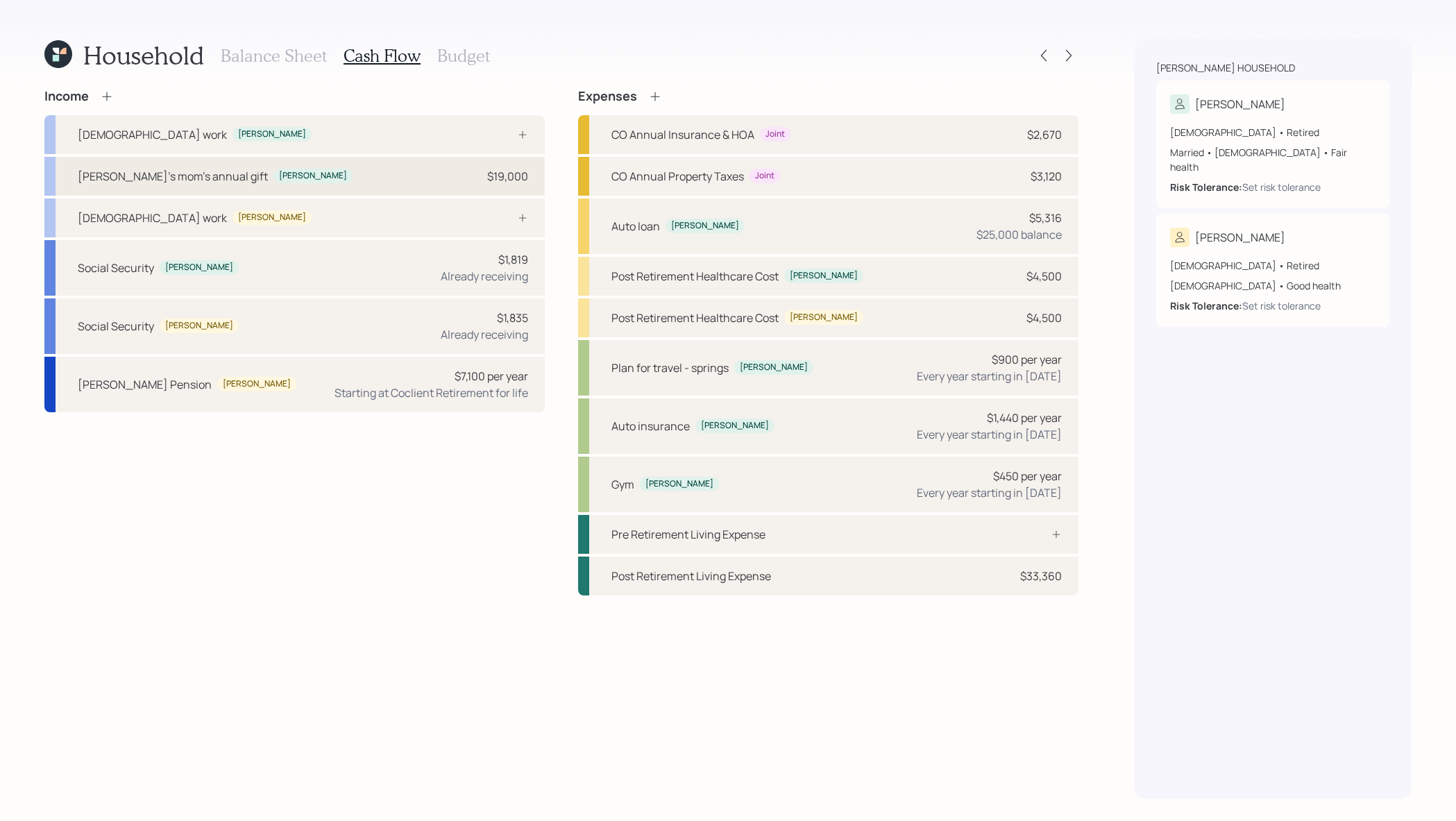
click at [163, 184] on div "[PERSON_NAME]'s mom's annual gift [PERSON_NAME] $19,000" at bounding box center [294, 176] width 501 height 39
select select "other"
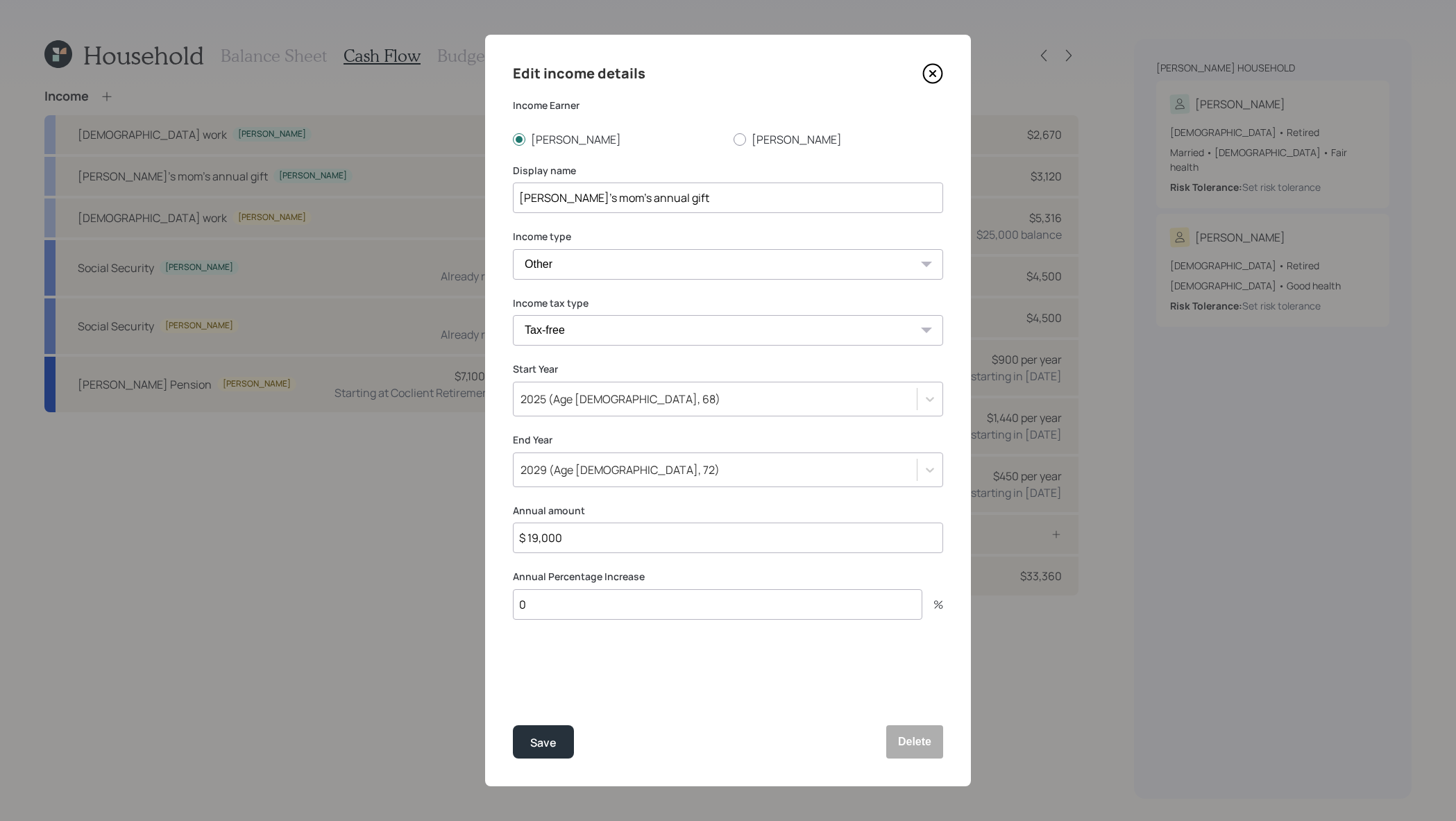
click at [936, 75] on icon at bounding box center [932, 73] width 21 height 21
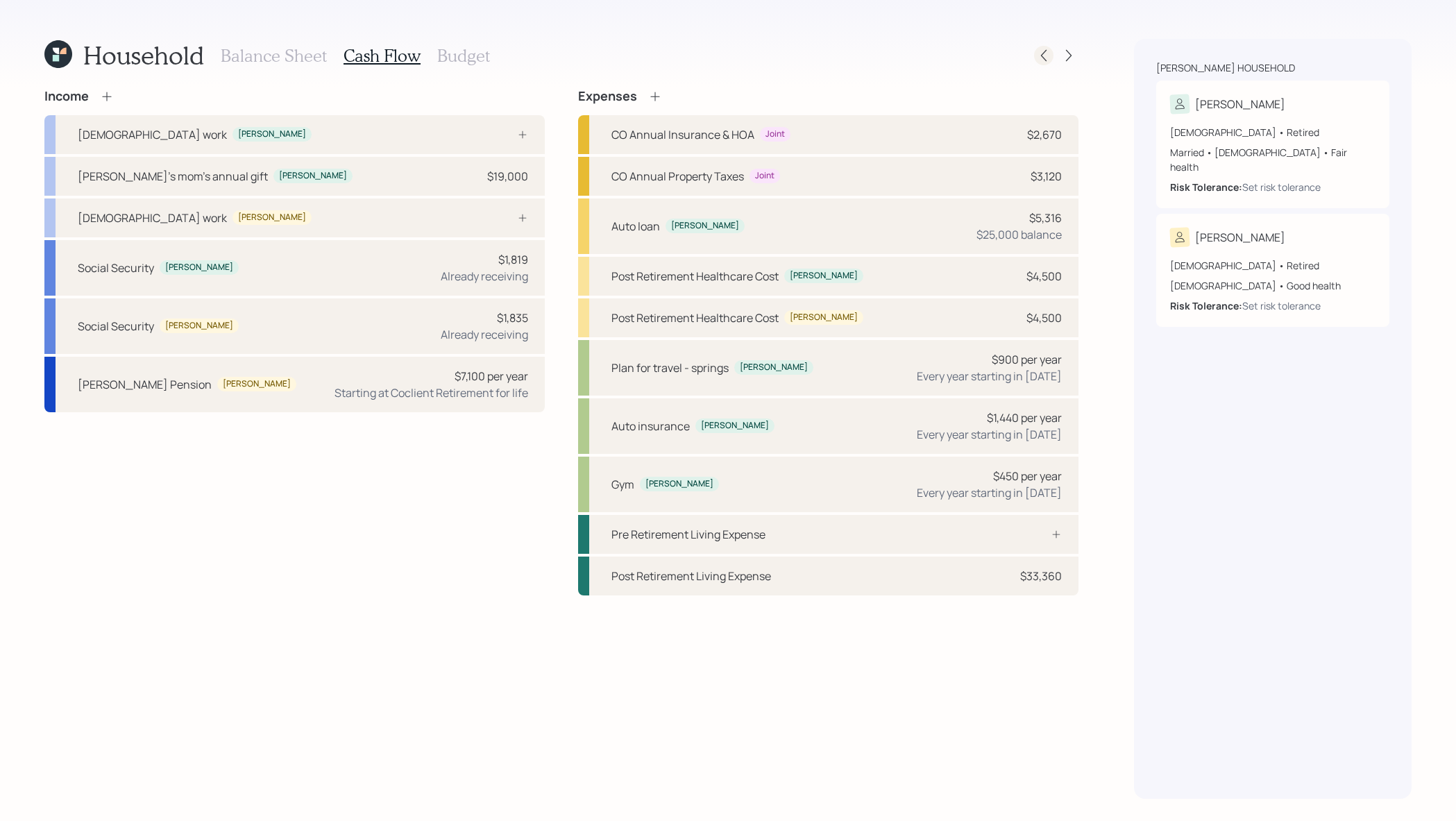
click at [1036, 49] on div at bounding box center [1043, 55] width 19 height 19
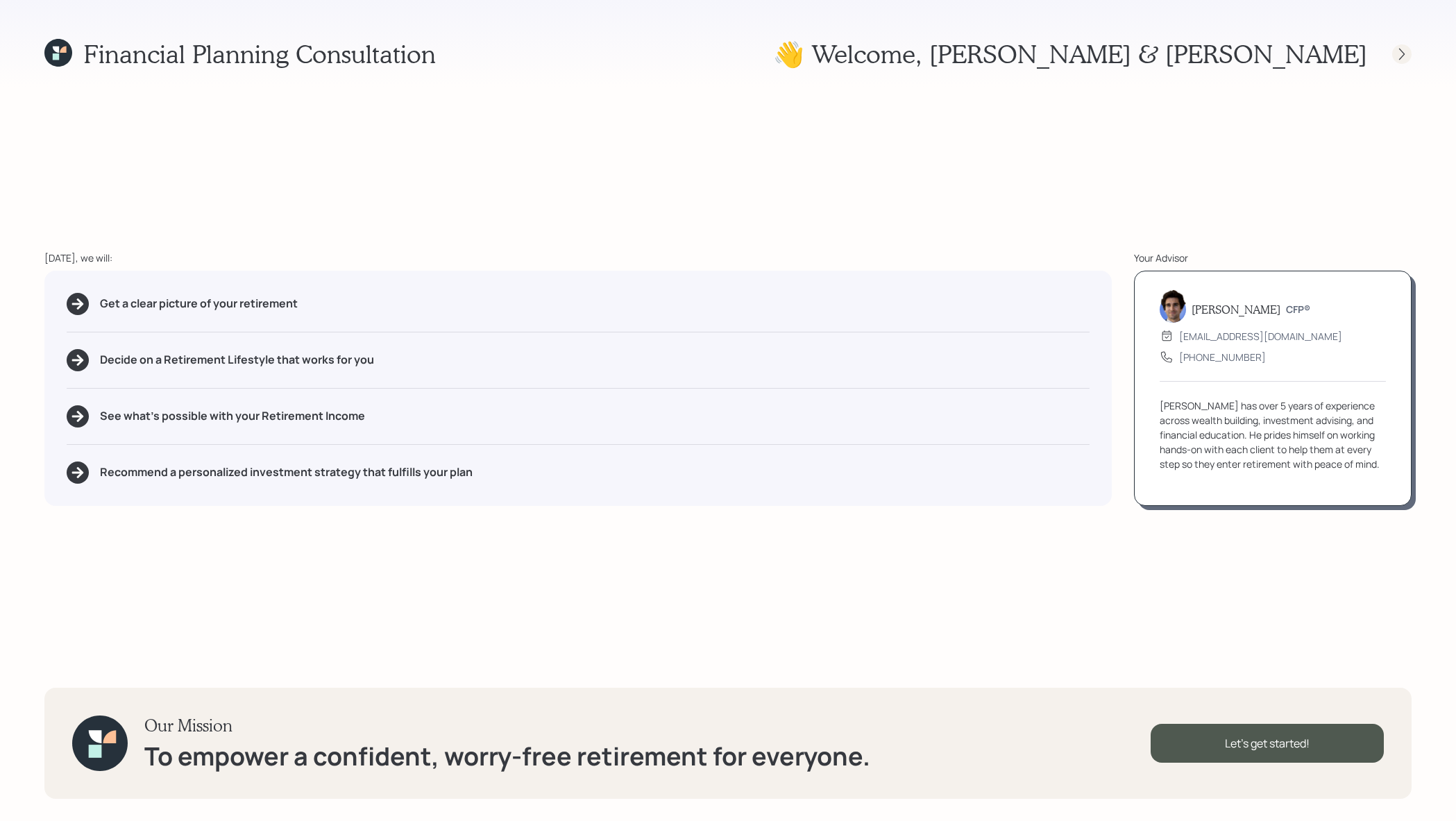
click at [1395, 60] on div at bounding box center [1402, 54] width 19 height 19
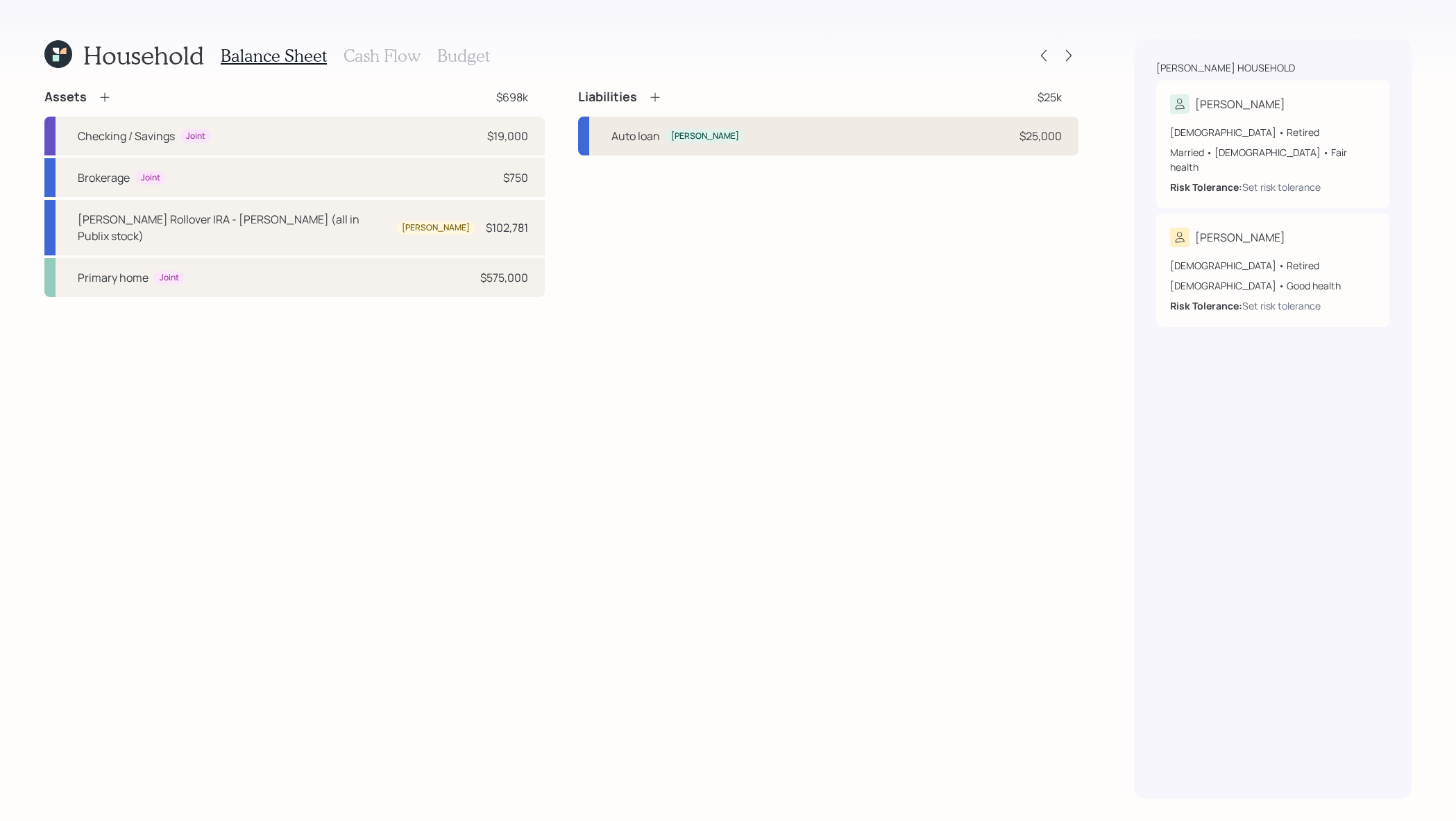
click at [879, 125] on div "Auto loan [PERSON_NAME] $25,000" at bounding box center [828, 136] width 501 height 39
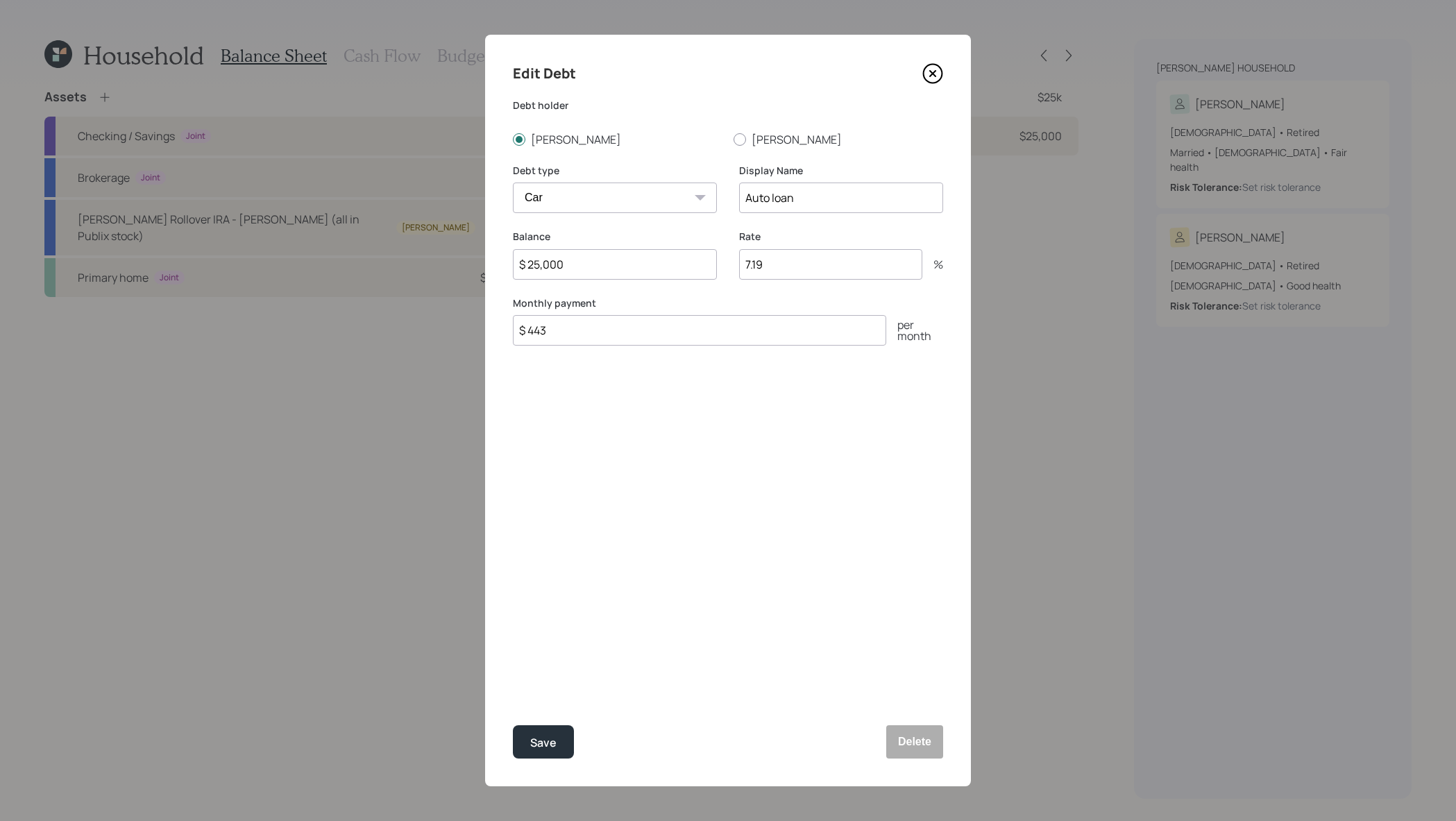
drag, startPoint x: 794, startPoint y: 271, endPoint x: 678, endPoint y: 285, distance: 116.8
click at [678, 285] on div "Balance $ 25,000 Rate 7.19 %" at bounding box center [728, 263] width 431 height 66
click at [927, 77] on icon at bounding box center [932, 73] width 21 height 21
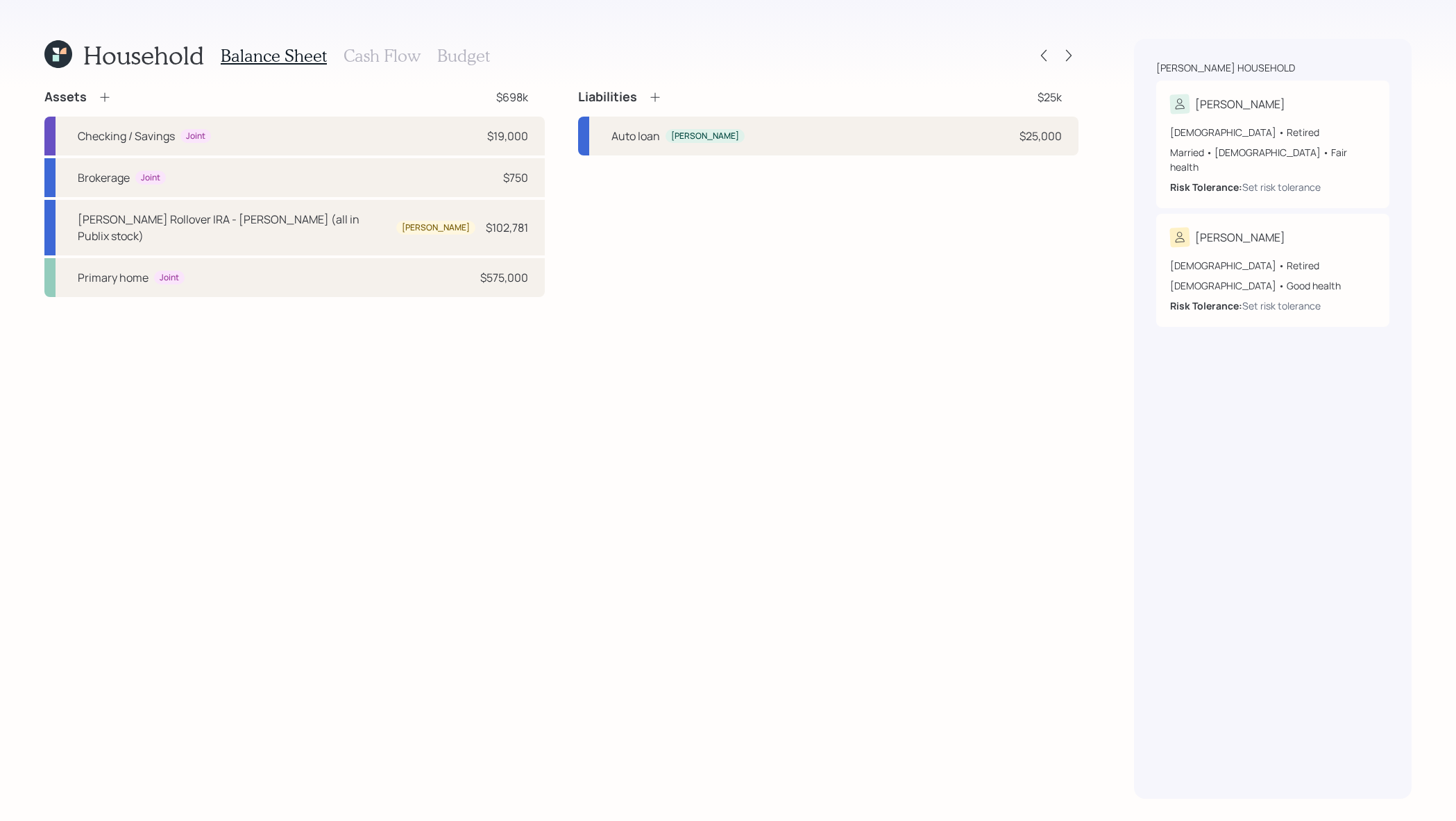
click at [417, 54] on h3 "Cash Flow" at bounding box center [383, 56] width 77 height 20
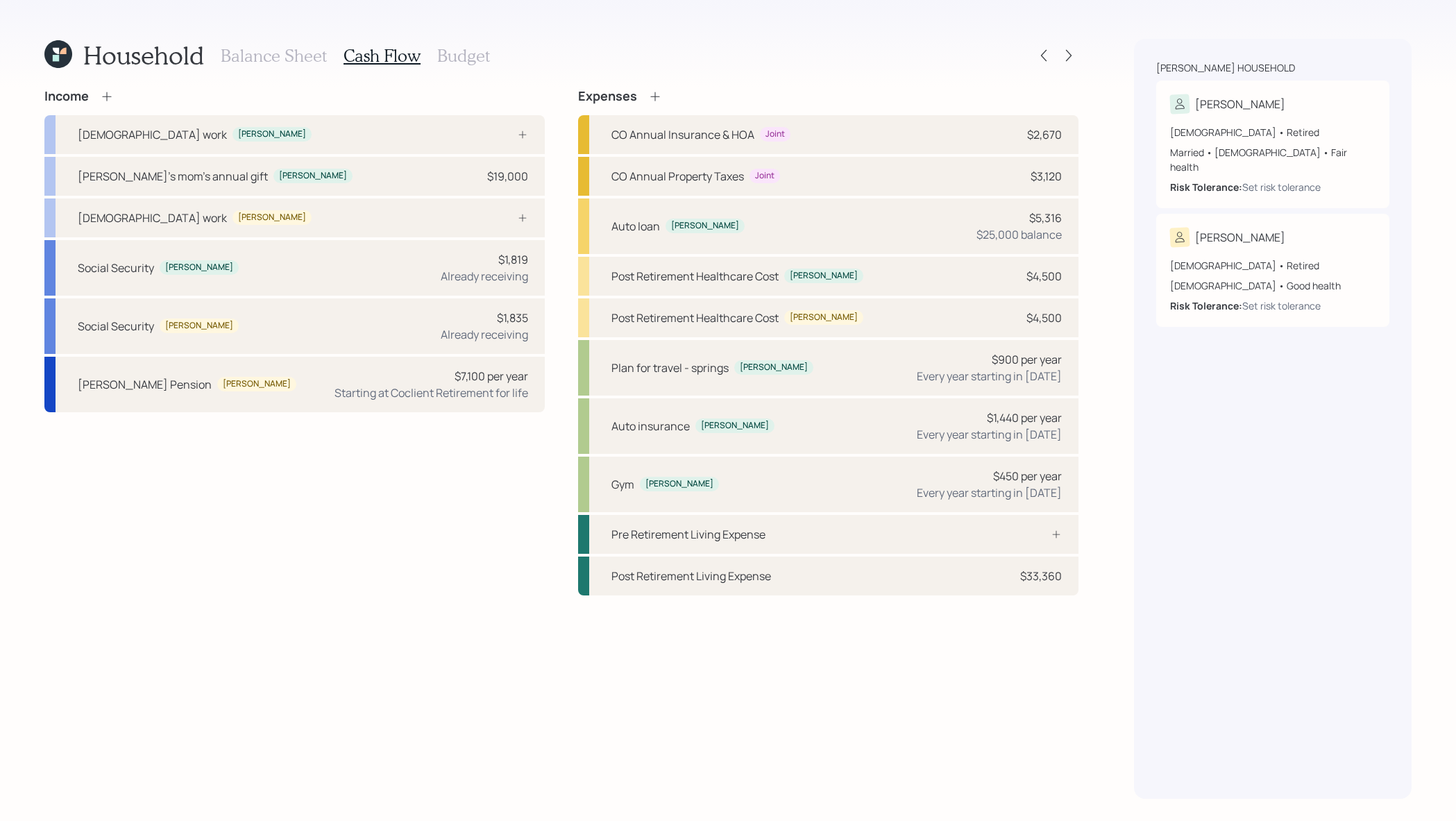
click at [293, 50] on h3 "Balance Sheet" at bounding box center [273, 56] width 106 height 20
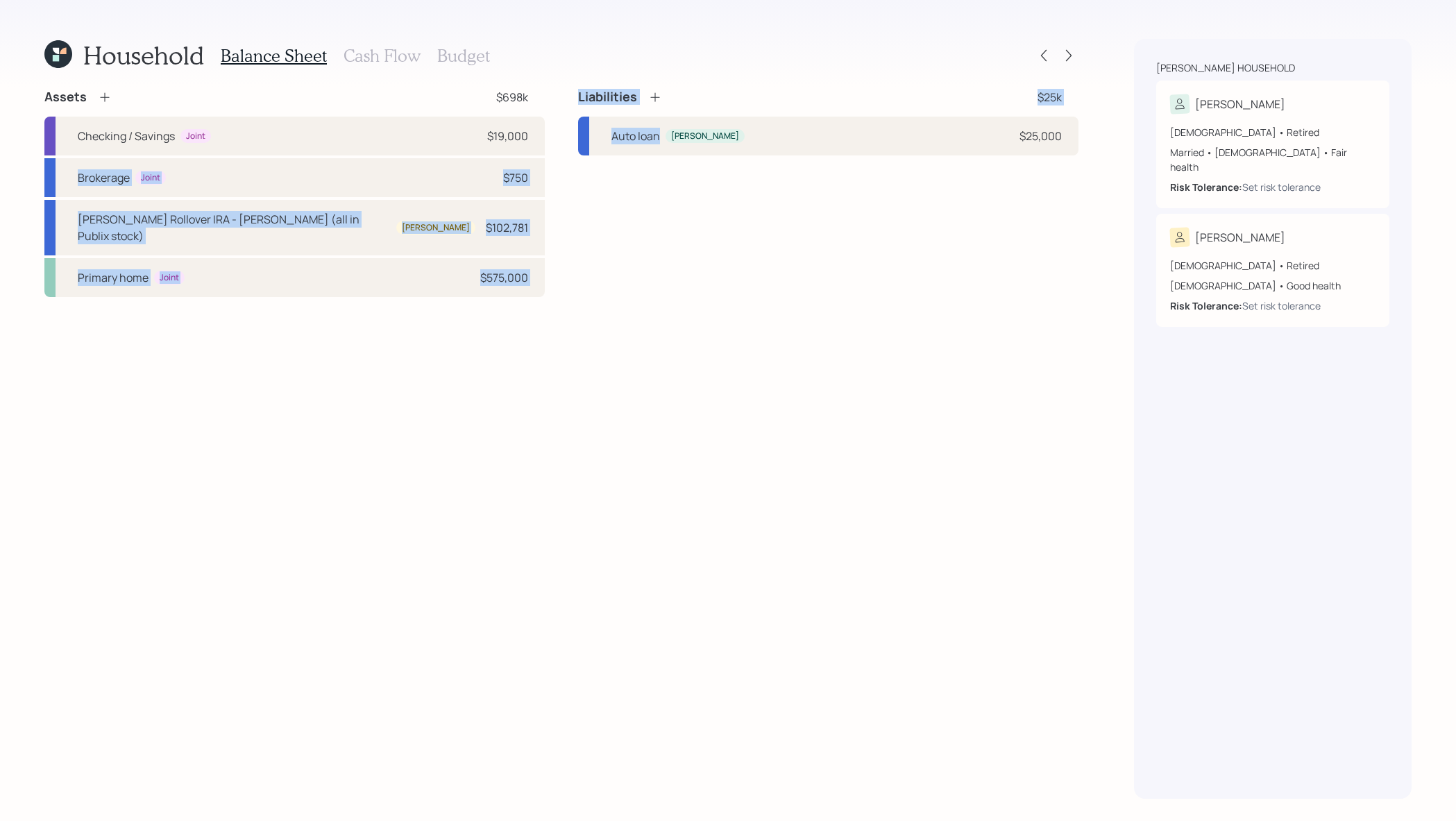
drag, startPoint x: 532, startPoint y: 137, endPoint x: 610, endPoint y: 207, distance: 104.8
click at [610, 207] on div "Assets $698k Checking / Savings Joint $19,000 Brokerage Joint $750 [PERSON_NAME…" at bounding box center [561, 193] width 1034 height 208
click at [610, 207] on div "Liabilities $25k Auto loan [PERSON_NAME] $25,000" at bounding box center [828, 193] width 501 height 208
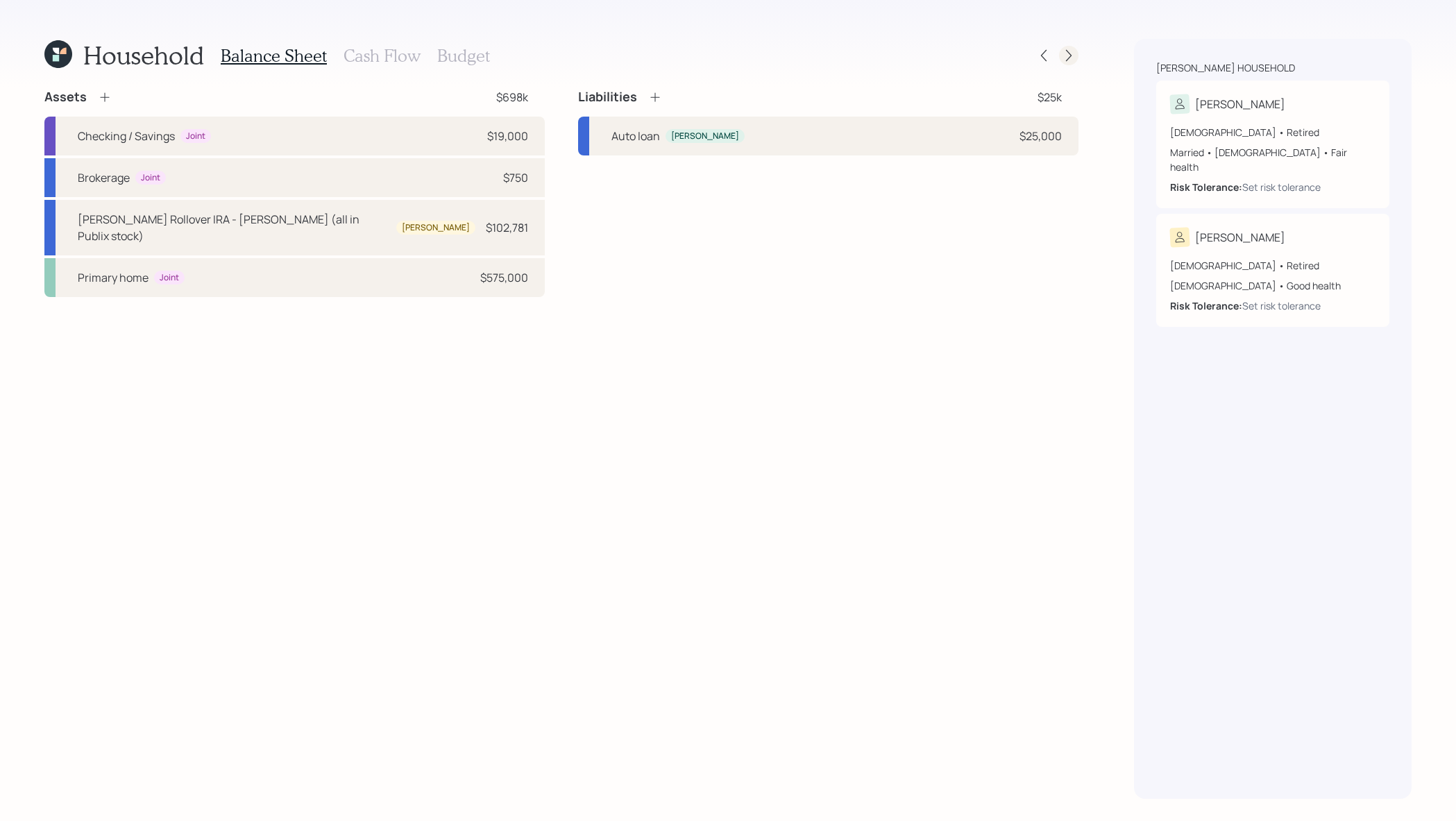
click at [1067, 57] on icon at bounding box center [1069, 55] width 14 height 14
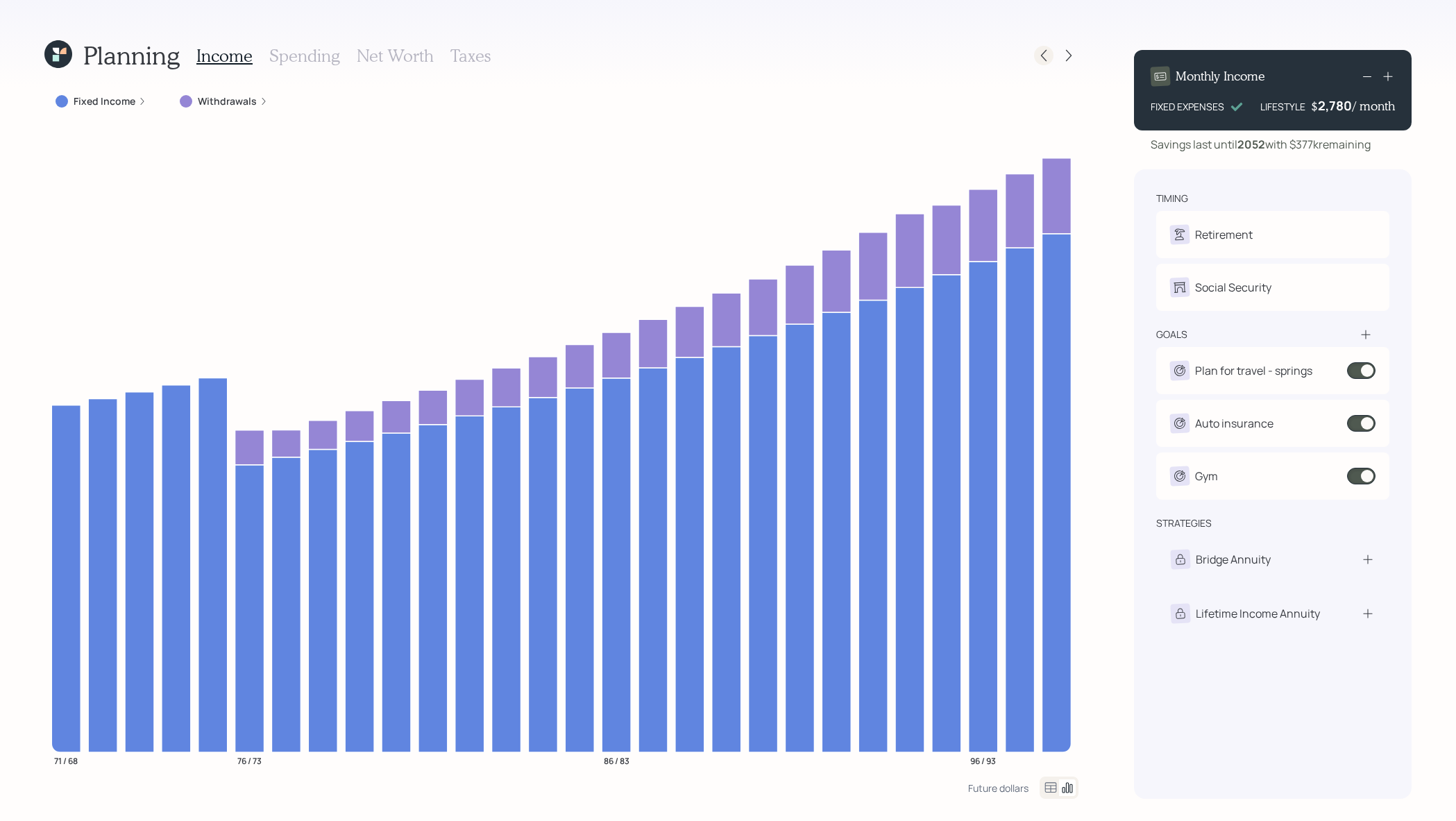
click at [1049, 52] on icon at bounding box center [1043, 55] width 14 height 14
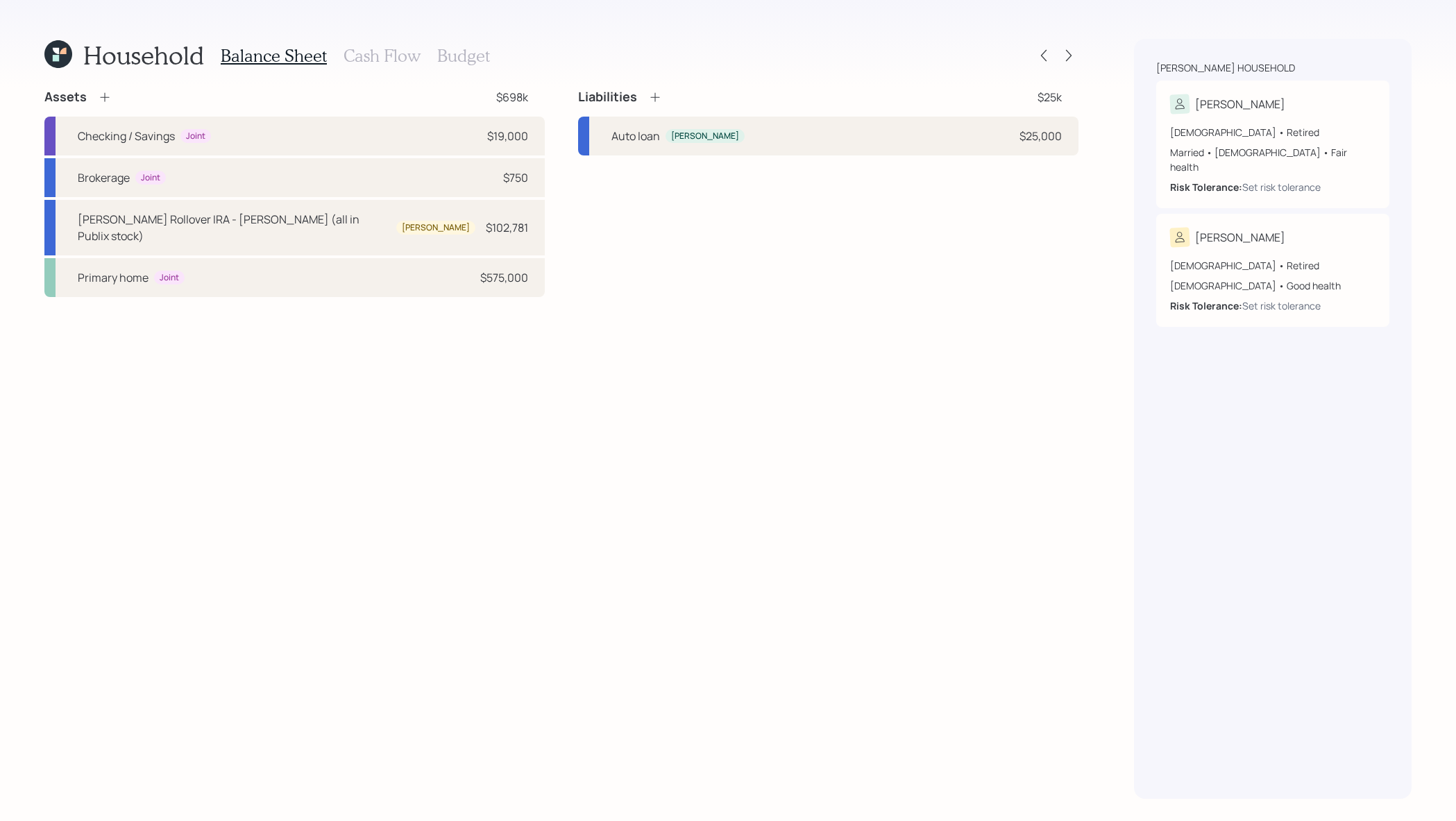
drag, startPoint x: 1066, startPoint y: 131, endPoint x: 1025, endPoint y: 230, distance: 107.2
click at [1025, 230] on div "Liabilities $25k Auto loan [PERSON_NAME] $25,000" at bounding box center [828, 193] width 501 height 208
click at [1065, 51] on icon at bounding box center [1069, 55] width 14 height 14
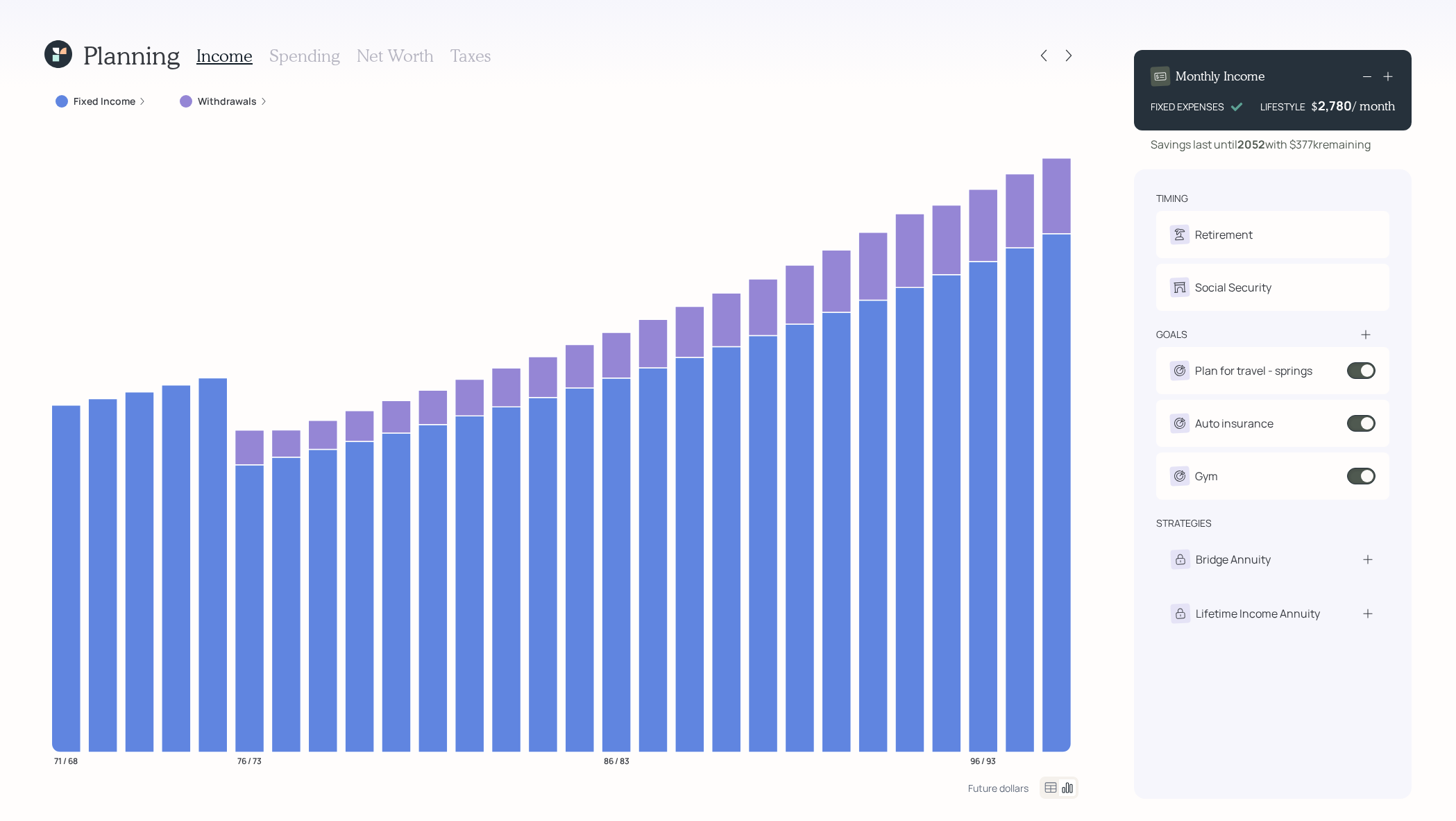
click at [127, 101] on label "Fixed Income" at bounding box center [104, 101] width 62 height 14
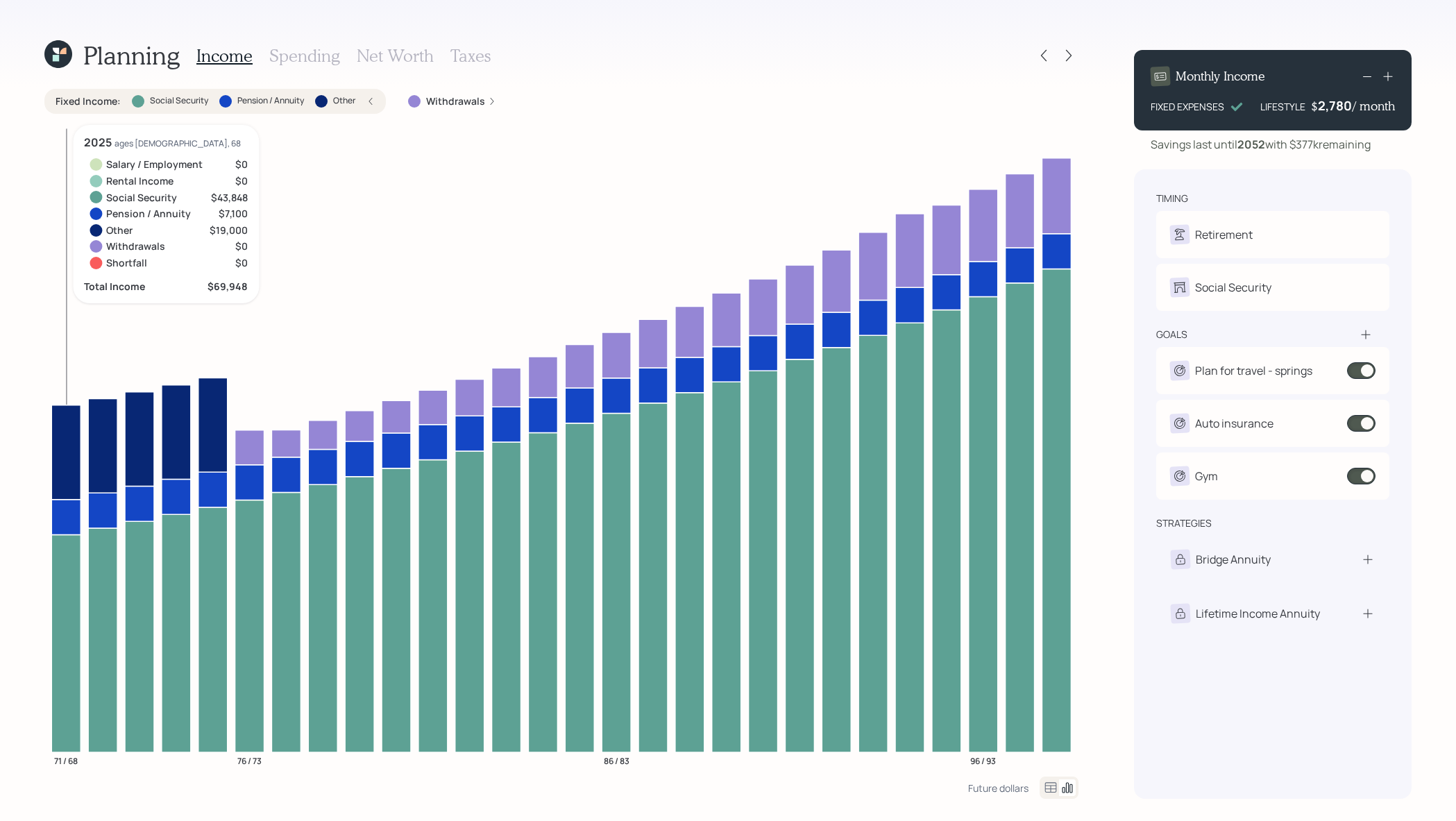
click at [53, 460] on icon at bounding box center [66, 452] width 30 height 94
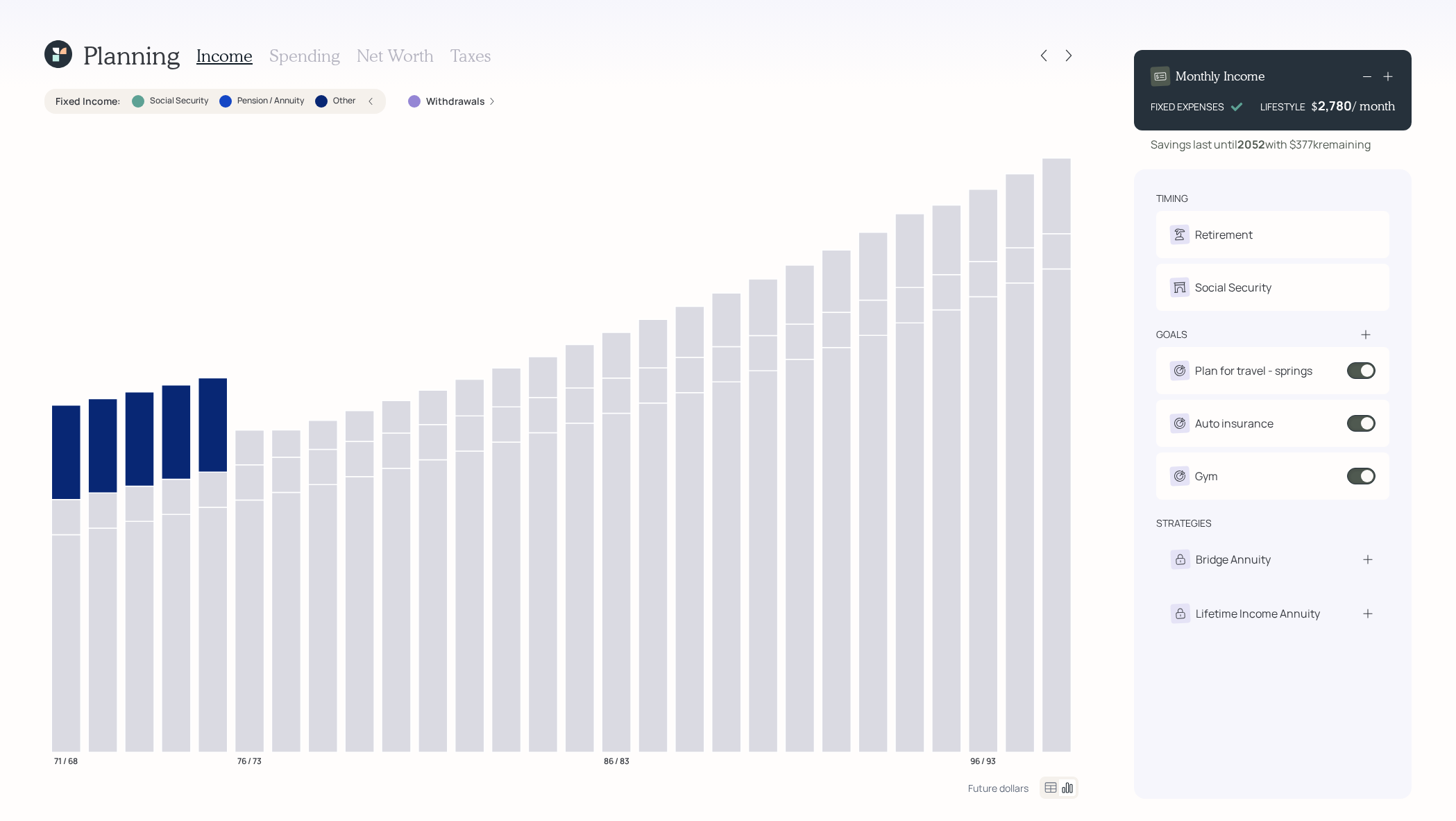
click at [268, 104] on label "Pension / Annuity" at bounding box center [270, 101] width 66 height 12
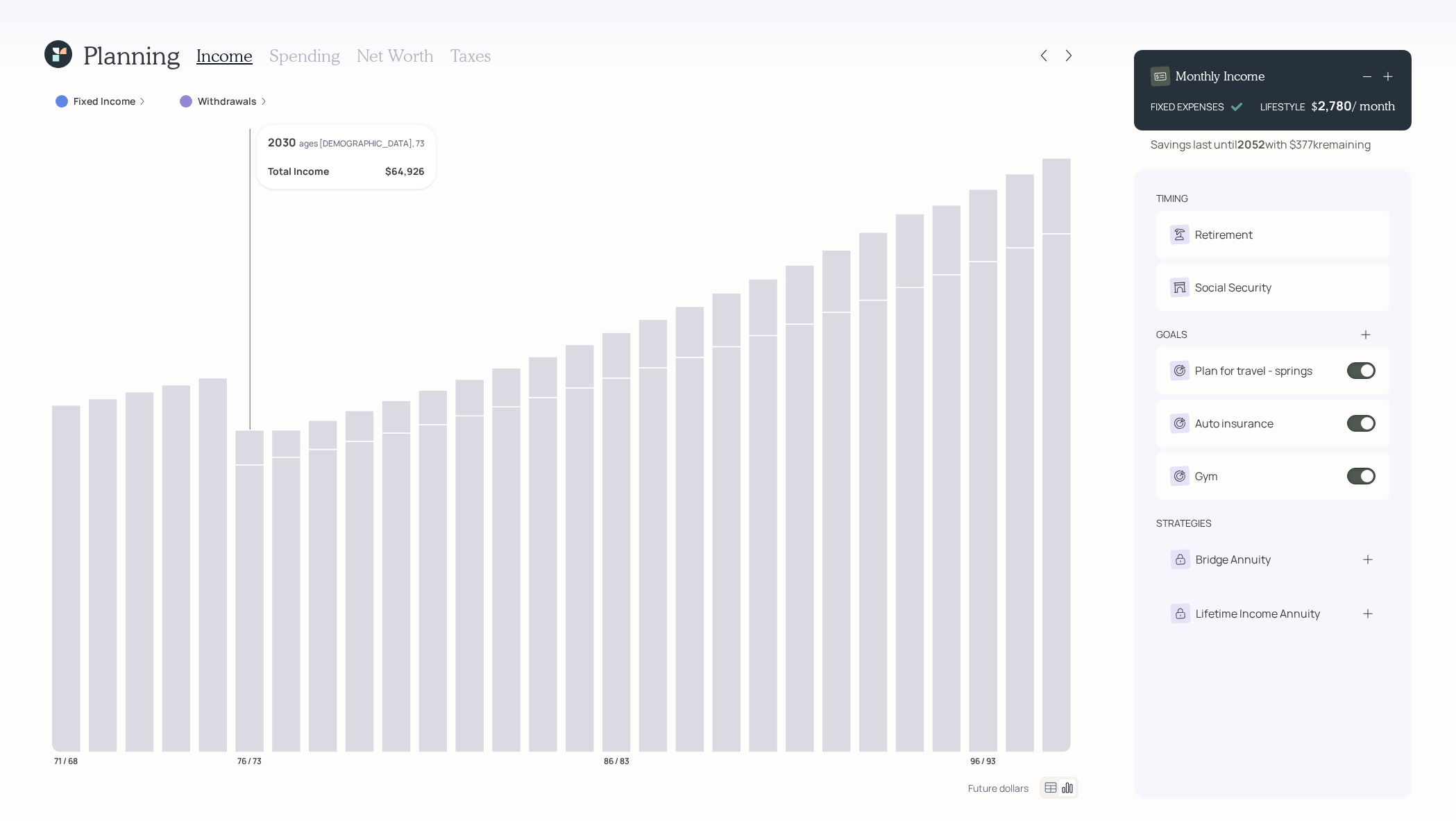
click at [243, 426] on icon "71 / 68 76 / 73 86 / 83 96 / 93" at bounding box center [561, 450] width 1034 height 652
click at [247, 442] on icon at bounding box center [250, 447] width 30 height 35
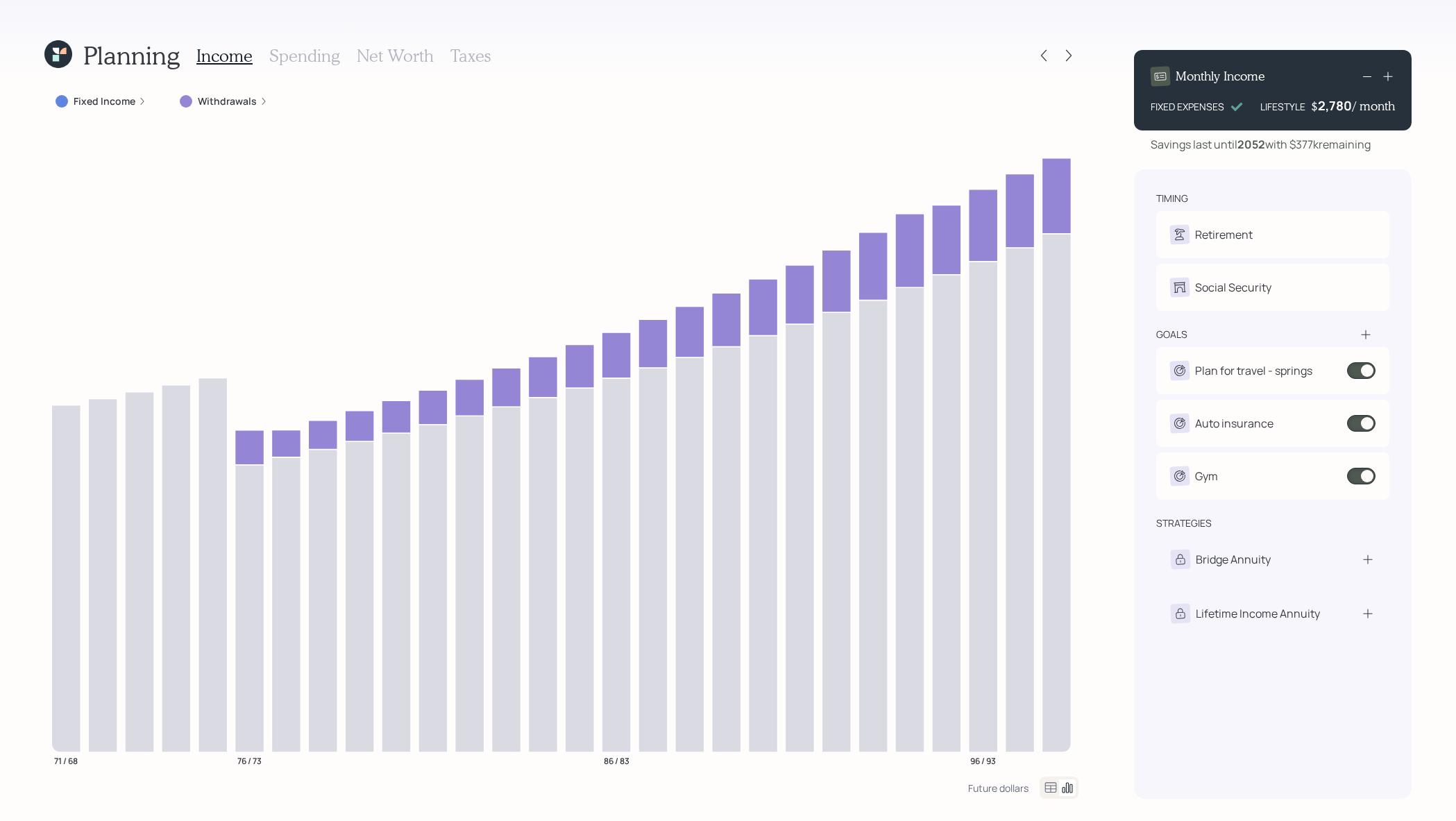
click at [215, 95] on label "Withdrawals" at bounding box center [228, 101] width 59 height 14
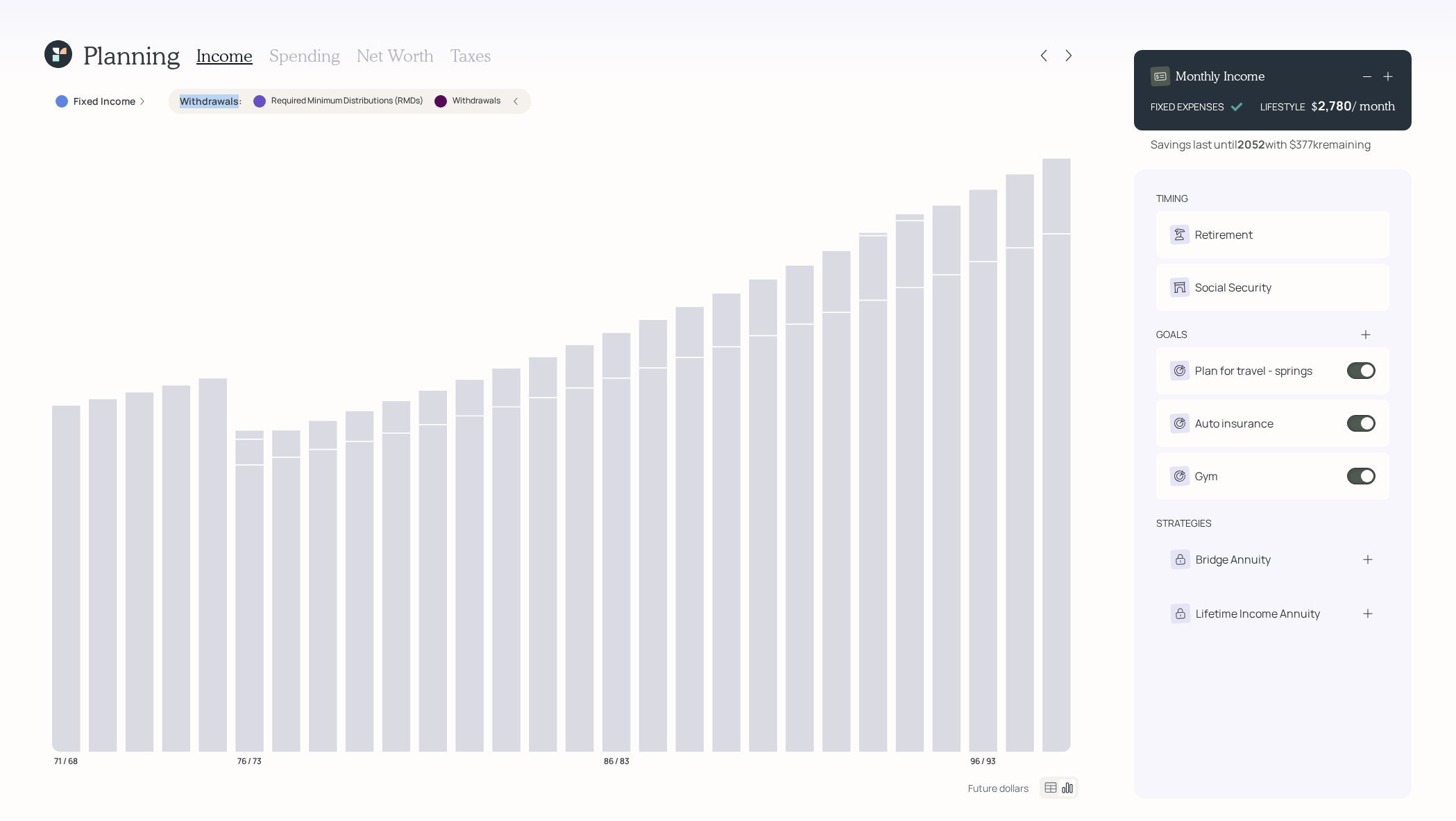
click at [215, 95] on label "Withdrawals :" at bounding box center [211, 101] width 63 height 14
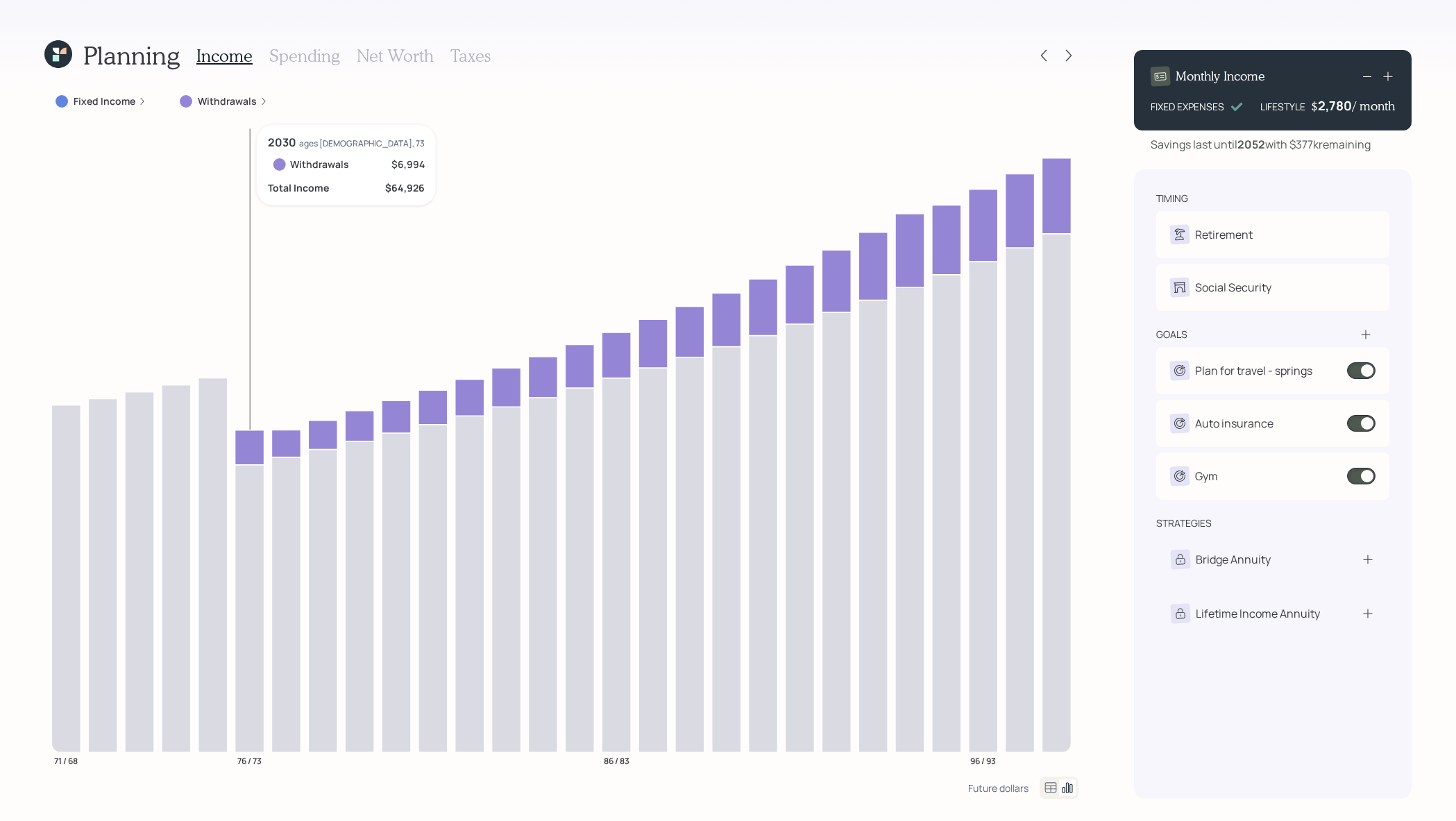
click at [251, 446] on icon at bounding box center [250, 447] width 30 height 35
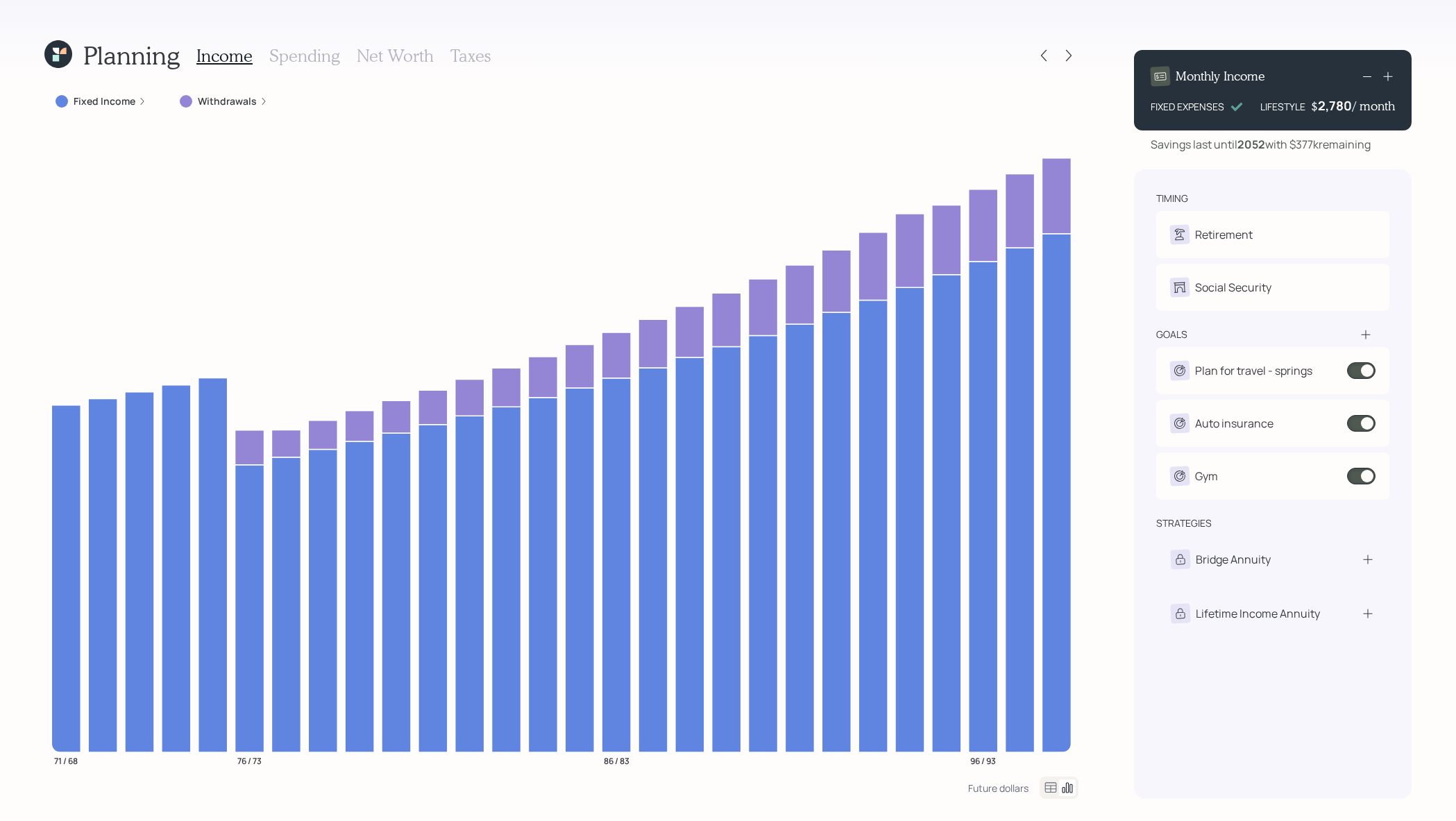
click at [86, 101] on label "Fixed Income" at bounding box center [104, 101] width 62 height 14
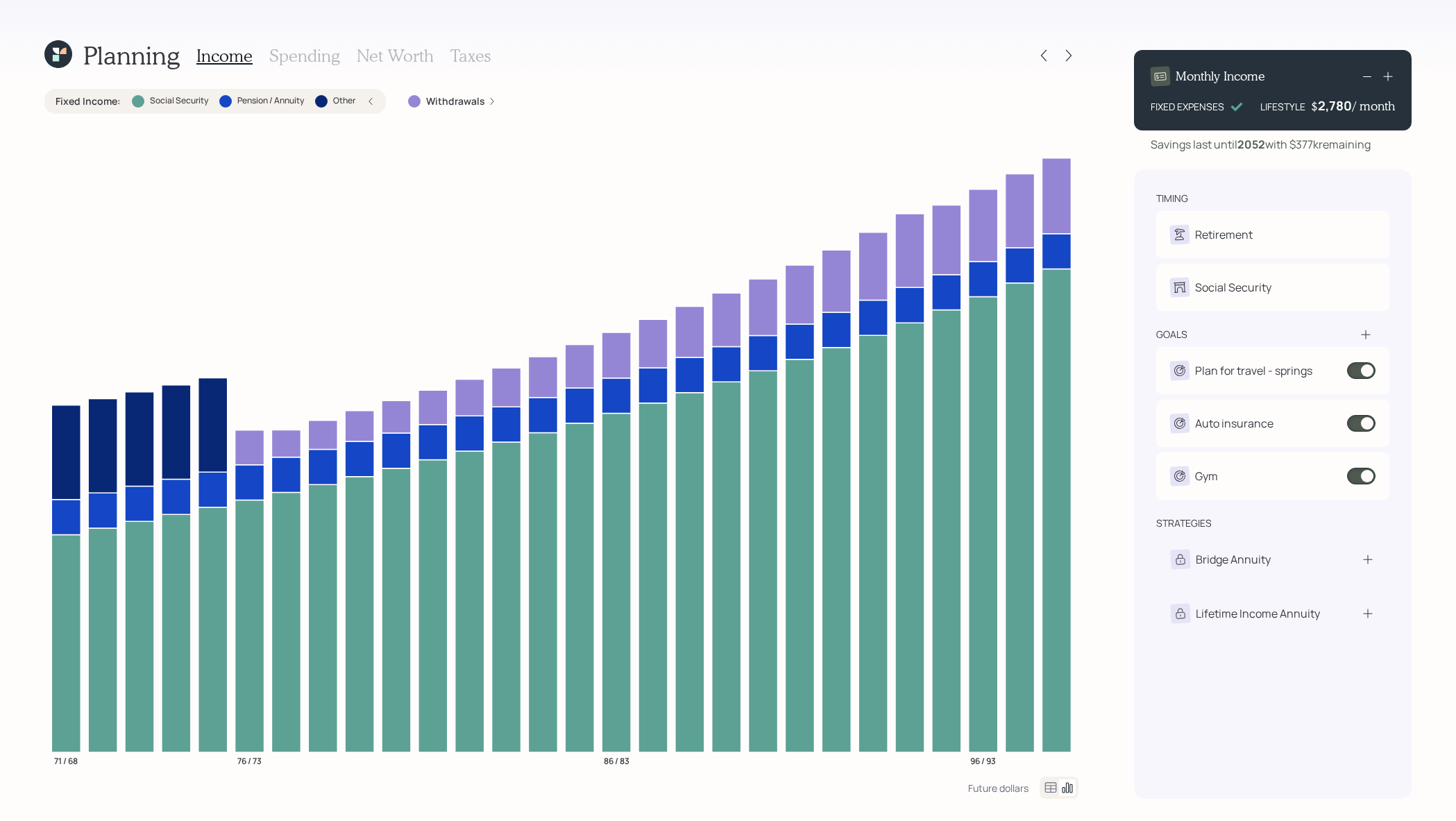
click at [1037, 66] on div "Planning Income Spending Net Worth Taxes" at bounding box center [561, 55] width 1034 height 33
click at [1057, 47] on div at bounding box center [1056, 55] width 44 height 19
click at [1042, 49] on icon at bounding box center [1043, 55] width 14 height 14
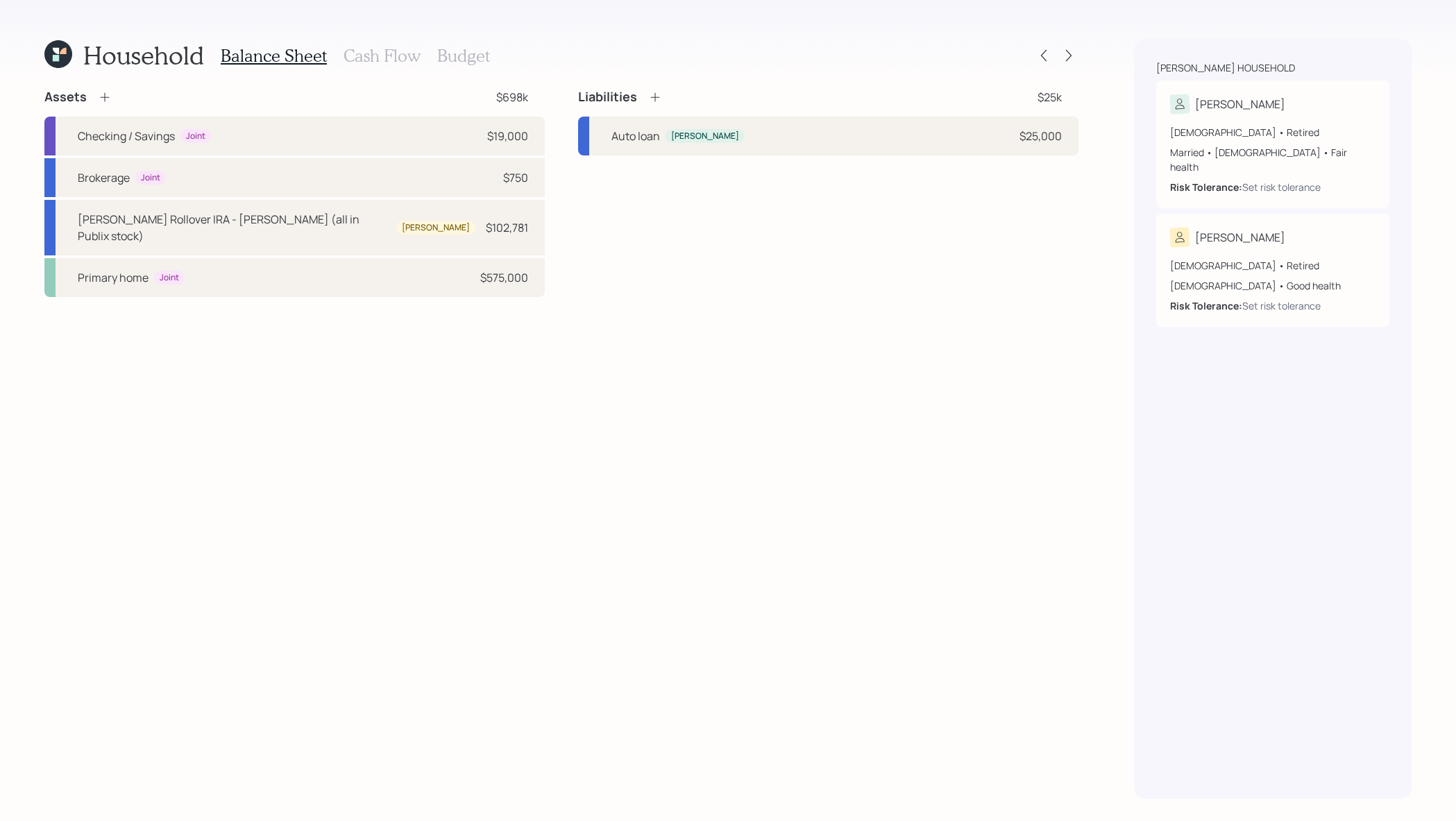
click at [348, 69] on div "Balance Sheet Cash Flow Budget" at bounding box center [355, 55] width 269 height 33
click at [368, 49] on h3 "Cash Flow" at bounding box center [383, 56] width 77 height 20
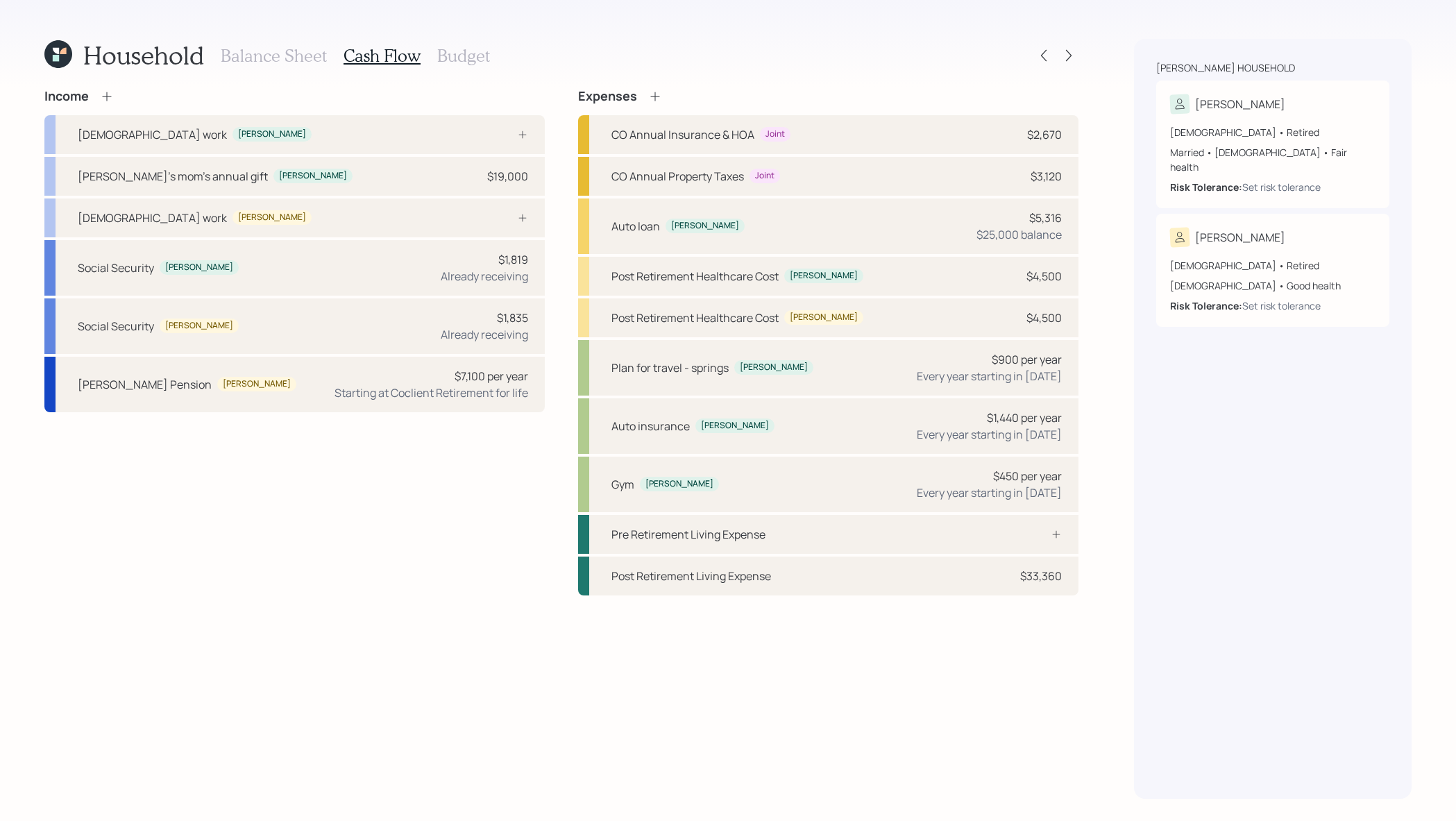
click at [299, 60] on h3 "Balance Sheet" at bounding box center [273, 56] width 106 height 20
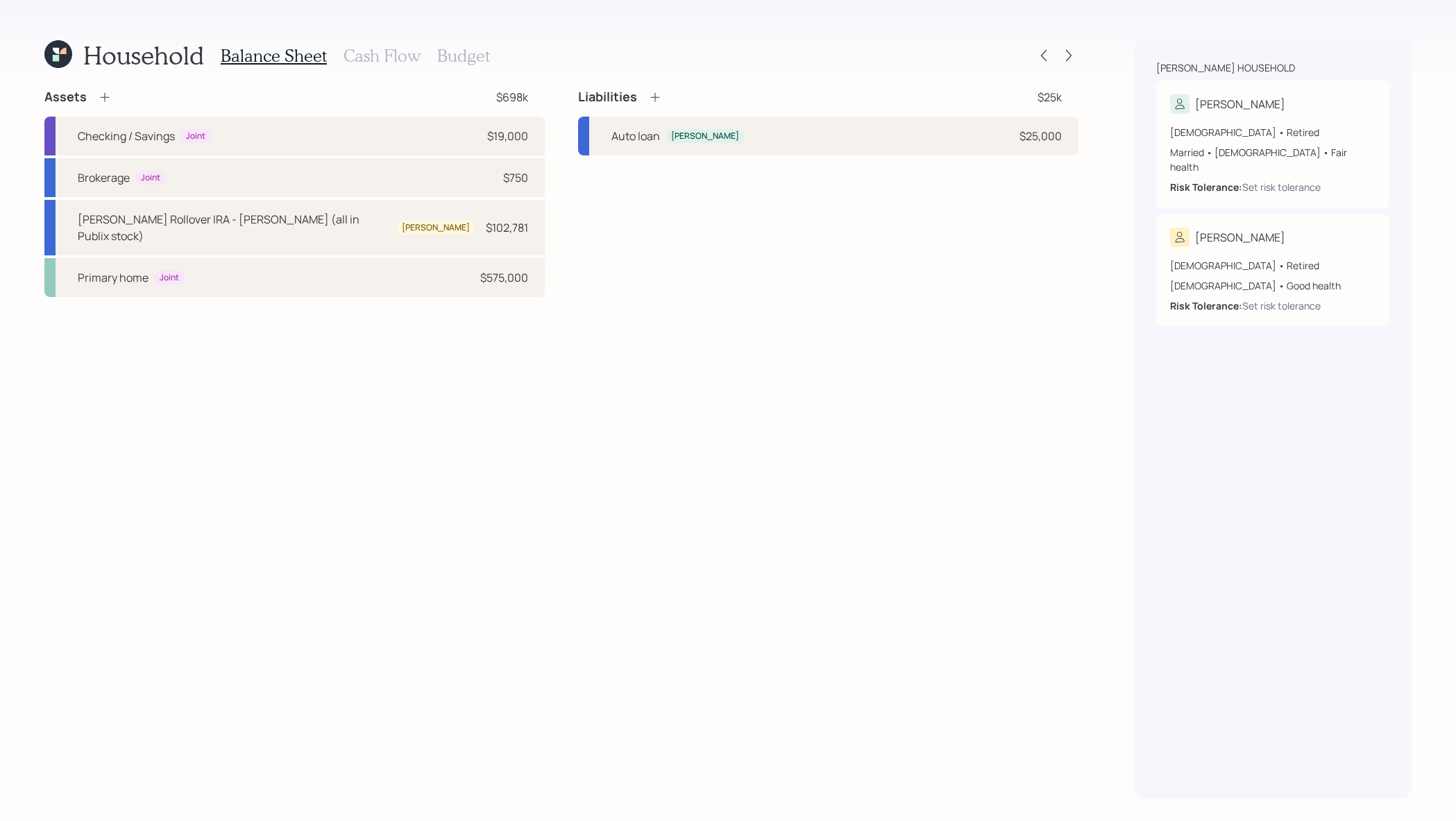
drag, startPoint x: 533, startPoint y: 137, endPoint x: 553, endPoint y: 137, distance: 20.0
click at [553, 137] on div "Assets $698k Checking / Savings Joint $19,000 Brokerage Joint $750 [PERSON_NAME…" at bounding box center [561, 193] width 1034 height 208
